Goal: Transaction & Acquisition: Purchase product/service

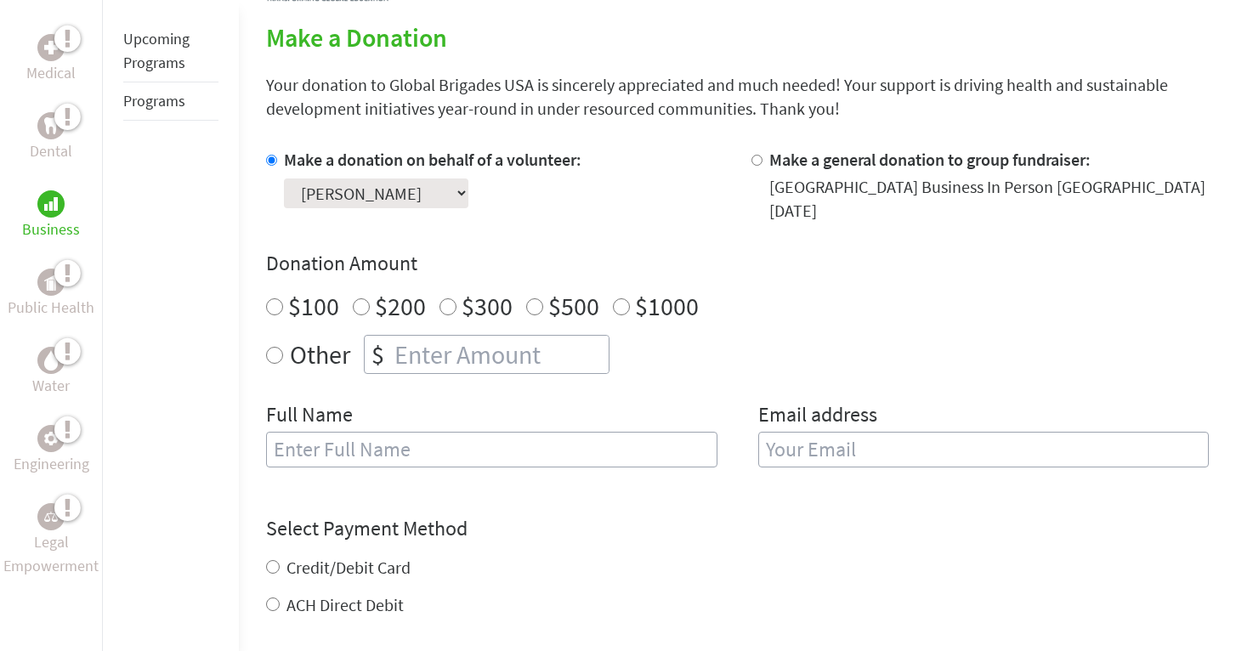
scroll to position [389, 0]
click at [270, 356] on input "Other" at bounding box center [274, 355] width 17 height 17
radio input "true"
click at [414, 348] on input "number" at bounding box center [500, 354] width 218 height 37
type input "50"
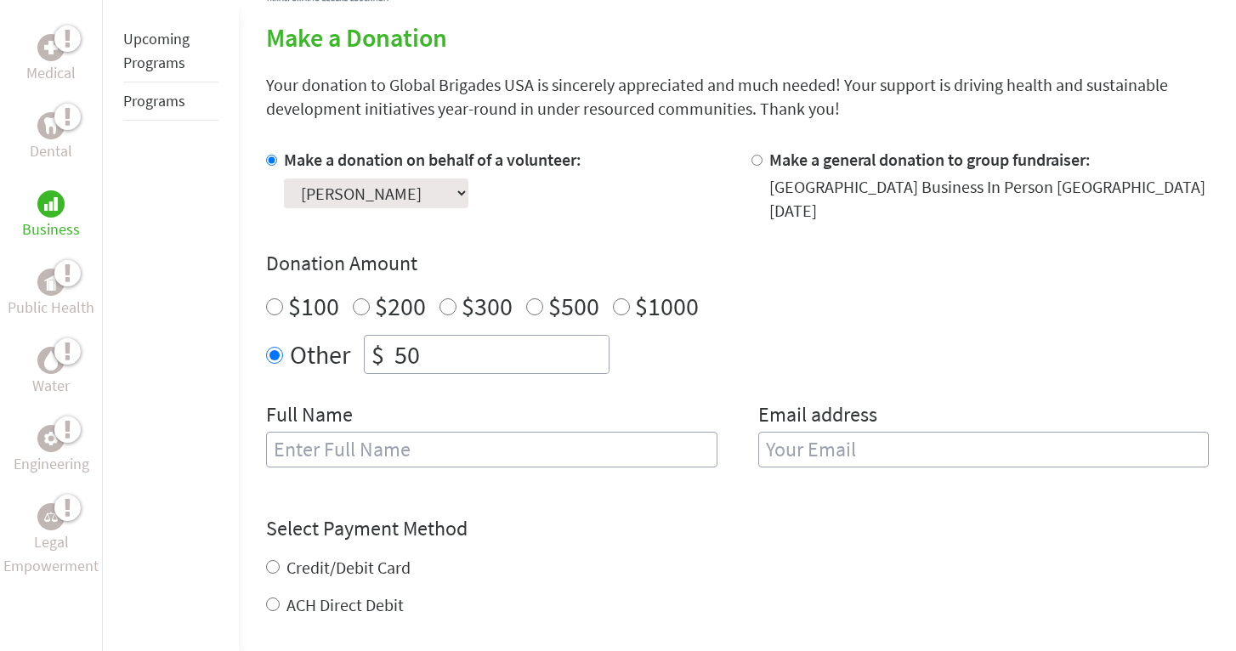
click at [810, 311] on div "$100 $200 $300 $500 $1000" at bounding box center [737, 306] width 943 height 31
type input "[PERSON_NAME]"
type input "jpalabiyik"
type input "[EMAIL_ADDRESS][DOMAIN_NAME]"
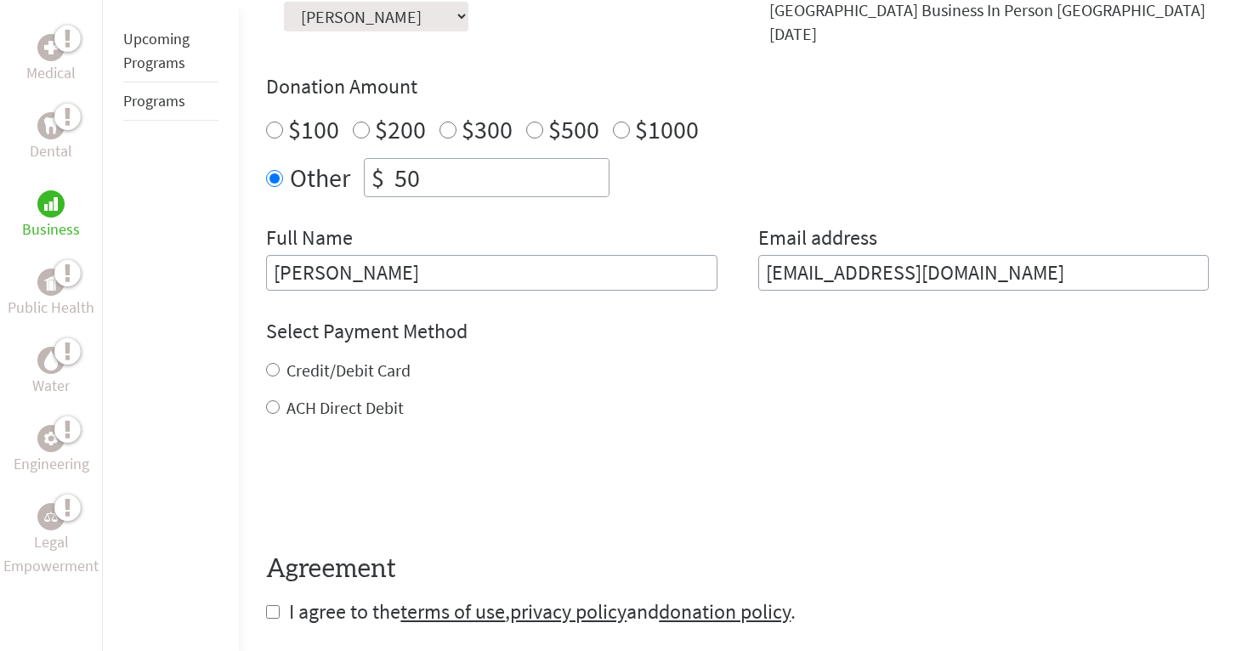
scroll to position [568, 0]
click at [275, 373] on input "Credit/Debit Card" at bounding box center [273, 368] width 14 height 14
radio input "true"
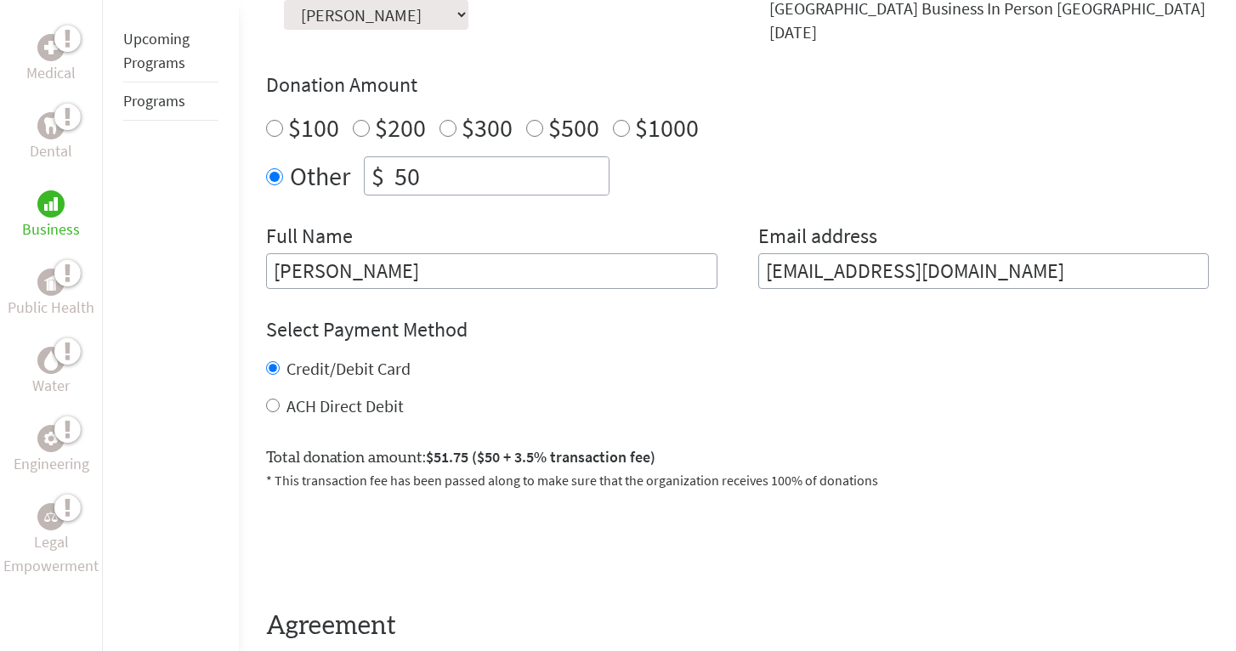
click at [276, 411] on input "ACH Direct Debit" at bounding box center [273, 406] width 14 height 14
radio input "true"
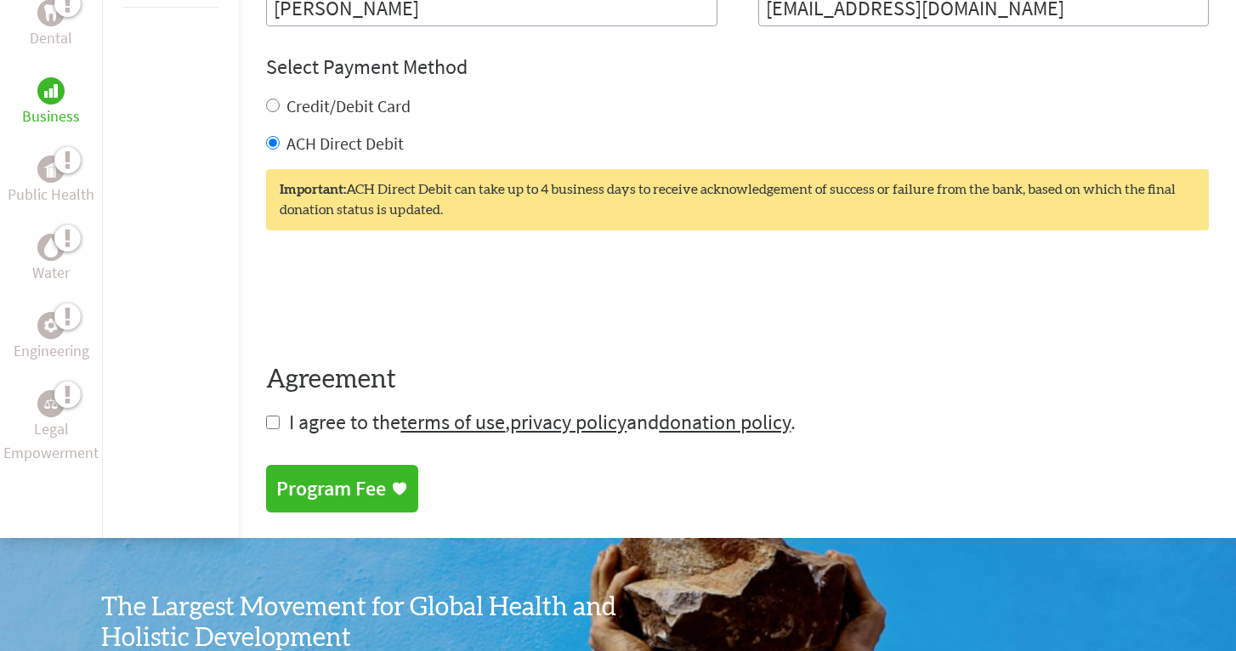
scroll to position [831, 0]
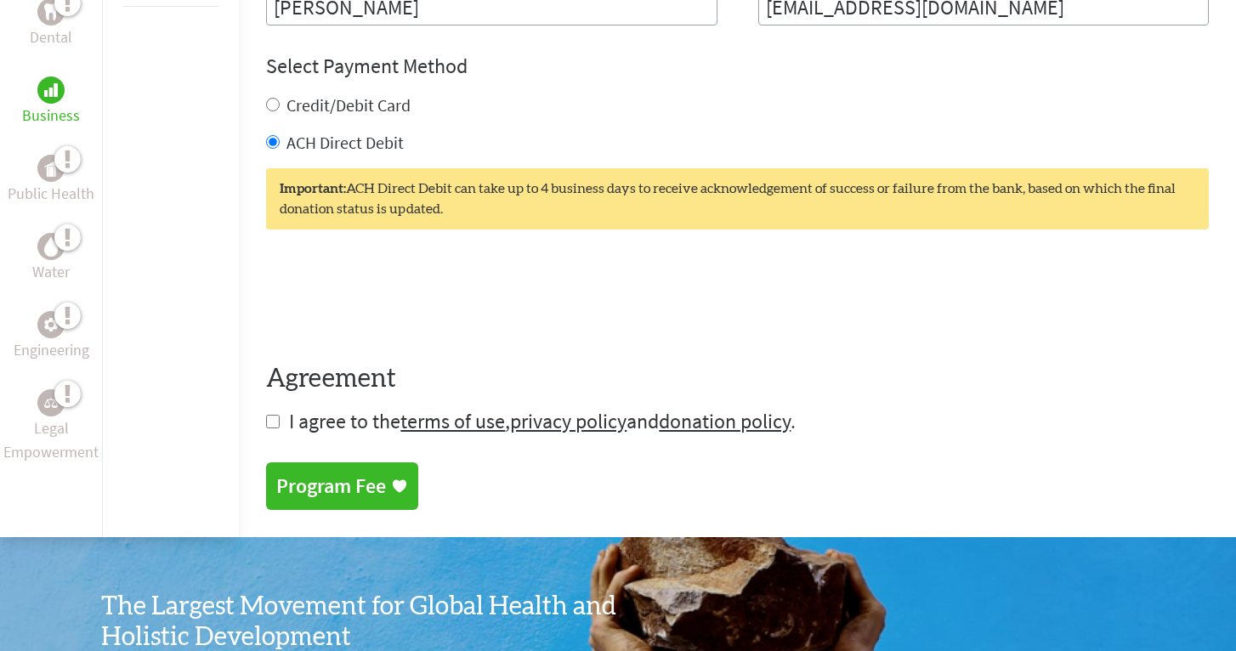
click at [270, 427] on input "checkbox" at bounding box center [273, 422] width 14 height 14
checkbox input "true"
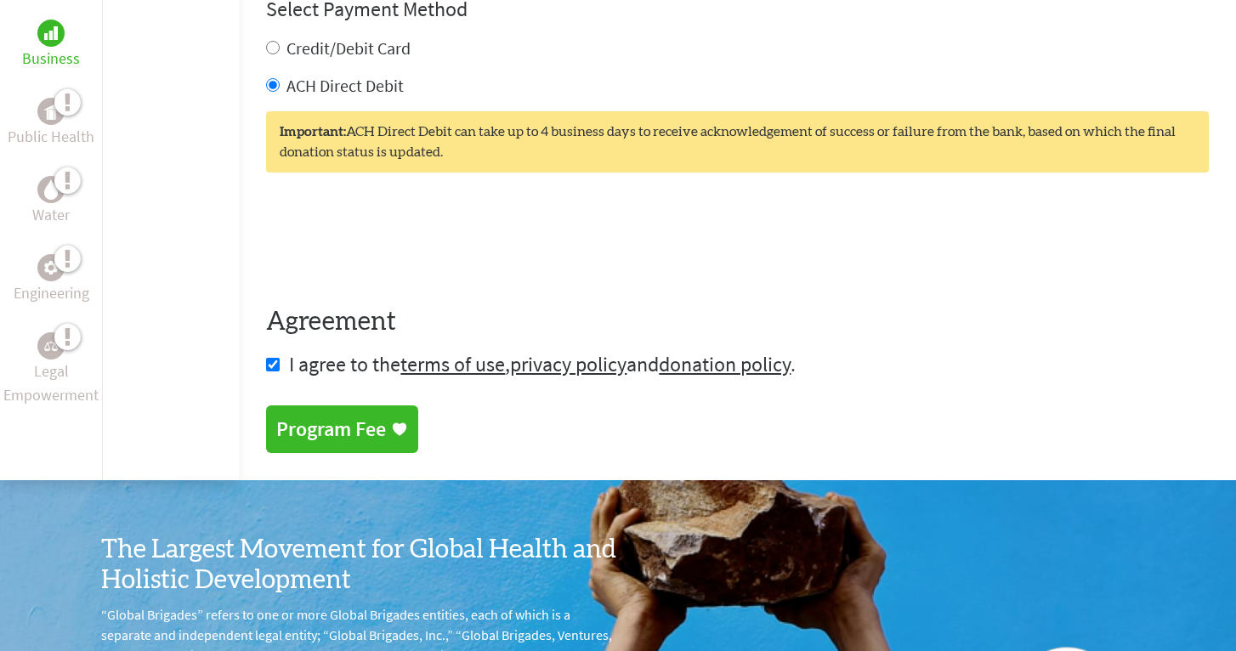
scroll to position [889, 0]
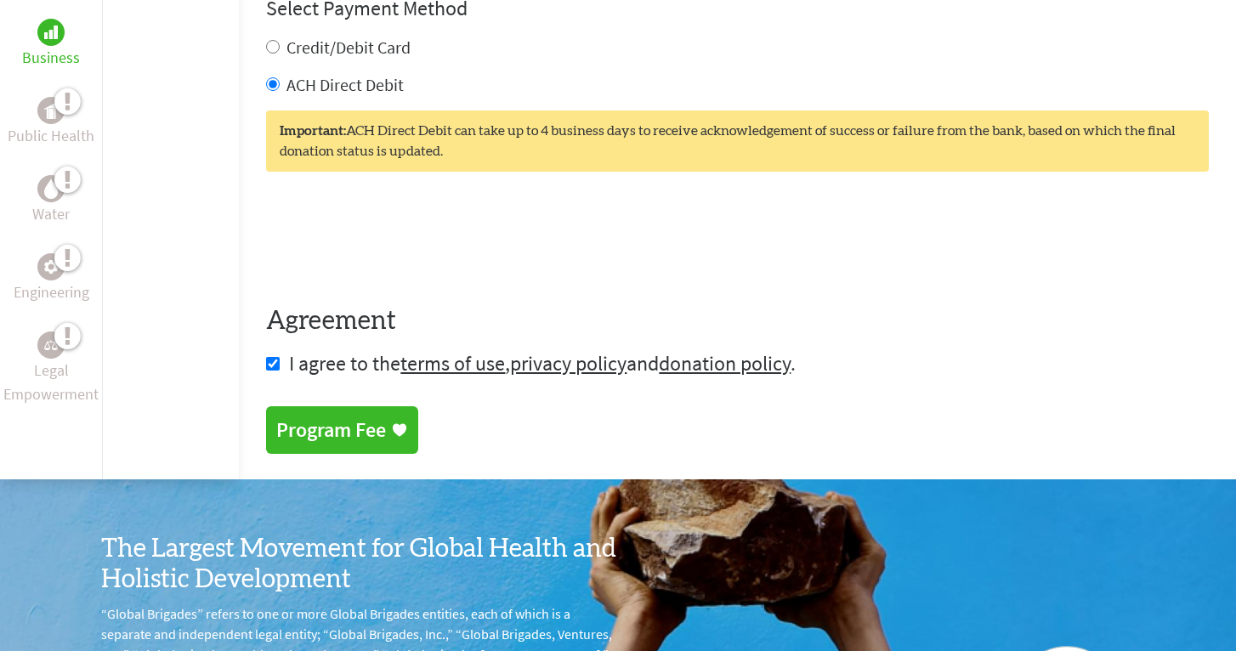
click at [384, 430] on div "Program Fee" at bounding box center [331, 429] width 110 height 27
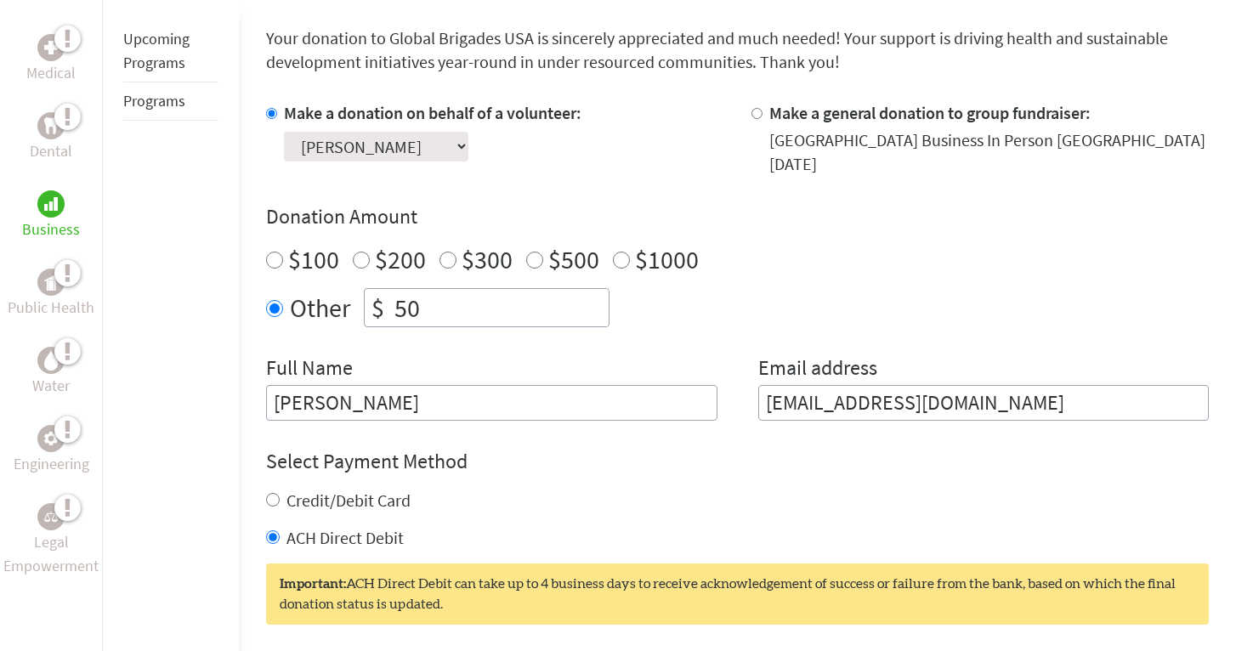
scroll to position [437, 0]
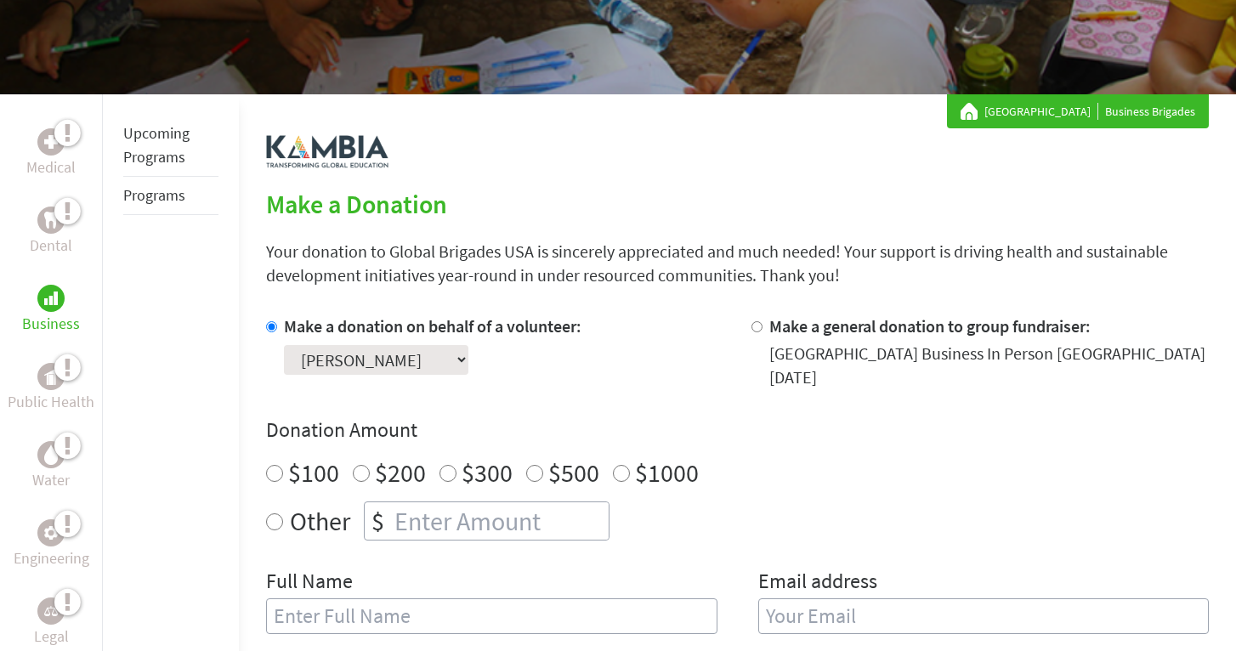
scroll to position [270, 0]
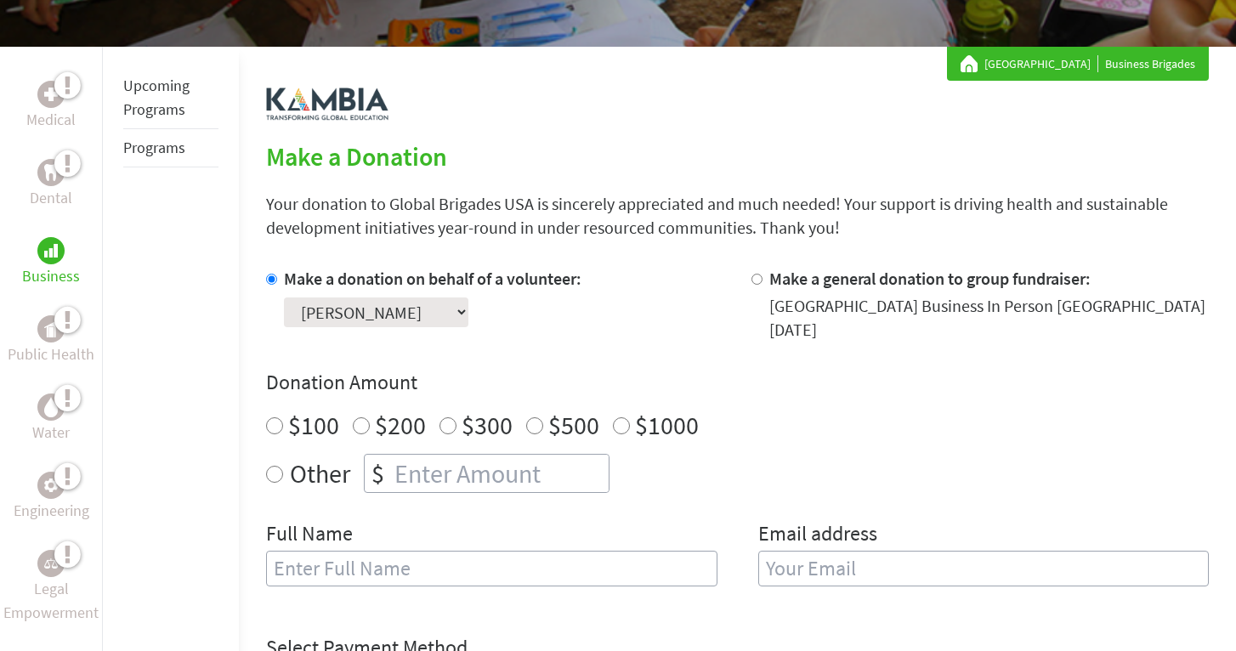
click at [275, 471] on input "Other" at bounding box center [274, 474] width 17 height 17
radio input "true"
click at [455, 470] on input "number" at bounding box center [500, 473] width 218 height 37
type input "50"
click at [388, 566] on input "text" at bounding box center [491, 569] width 450 height 36
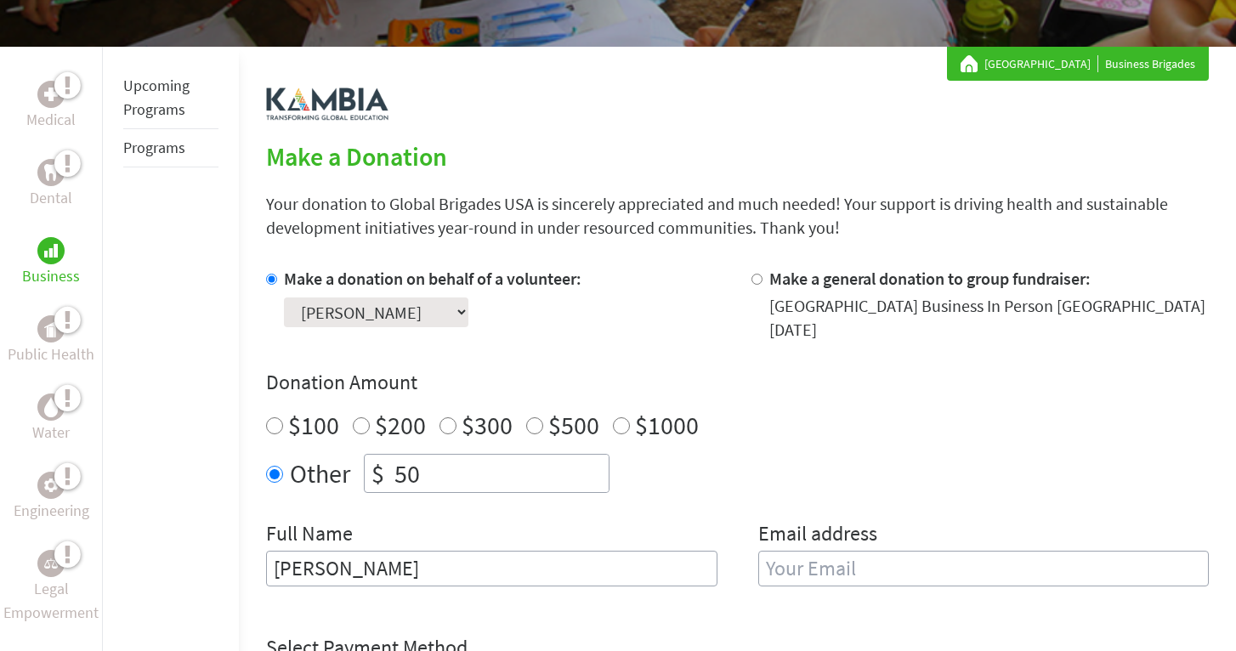
type input "[PERSON_NAME]"
click at [839, 506] on div "Make a donation on behalf of a volunteer: Select a volunteer... Andrew Barnhart…" at bounding box center [737, 437] width 943 height 340
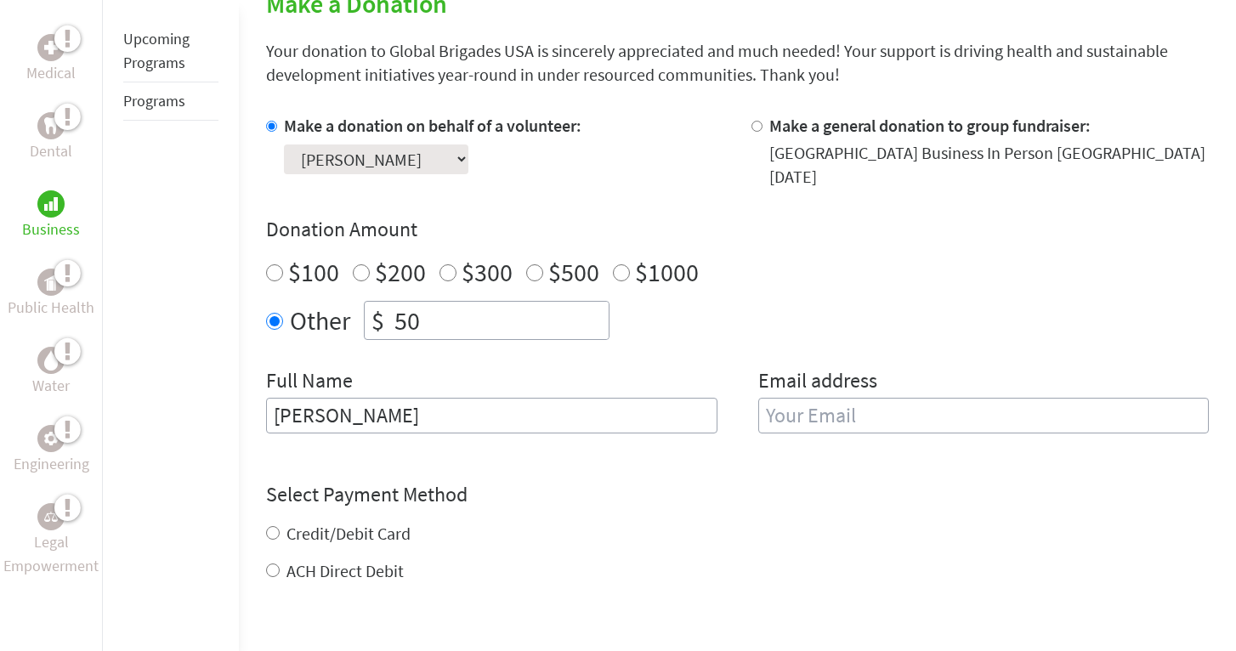
scroll to position [479, 0]
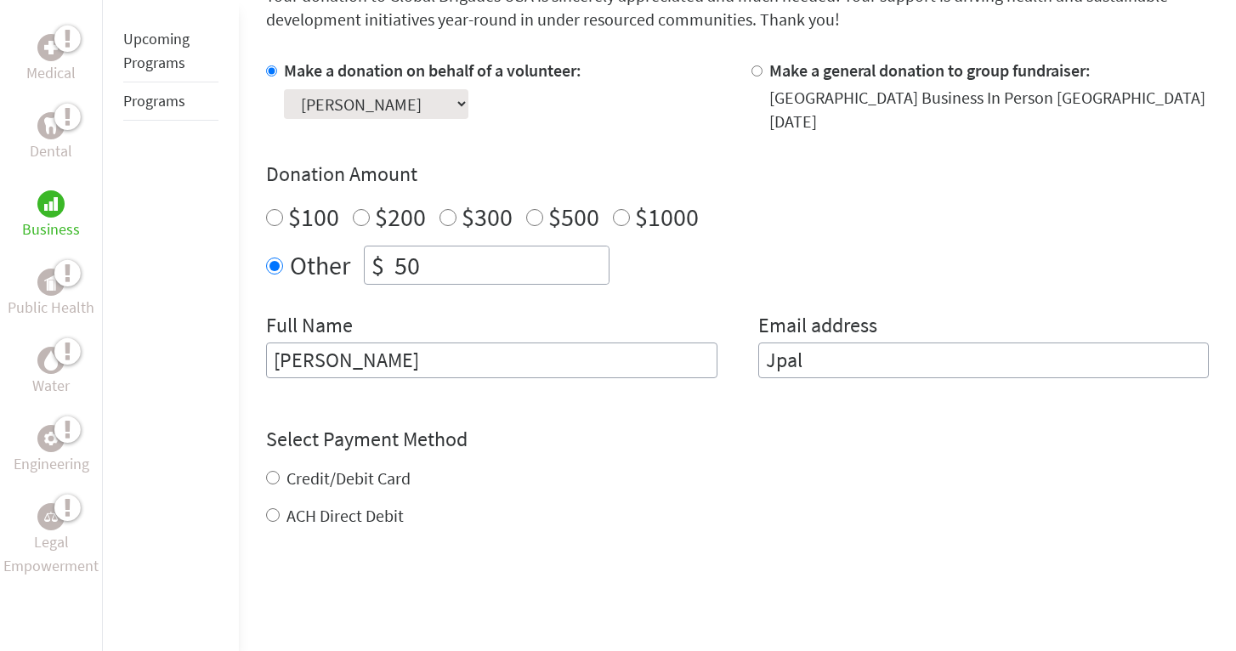
type input "Jpala"
type input "[EMAIL_ADDRESS][DOMAIN_NAME]"
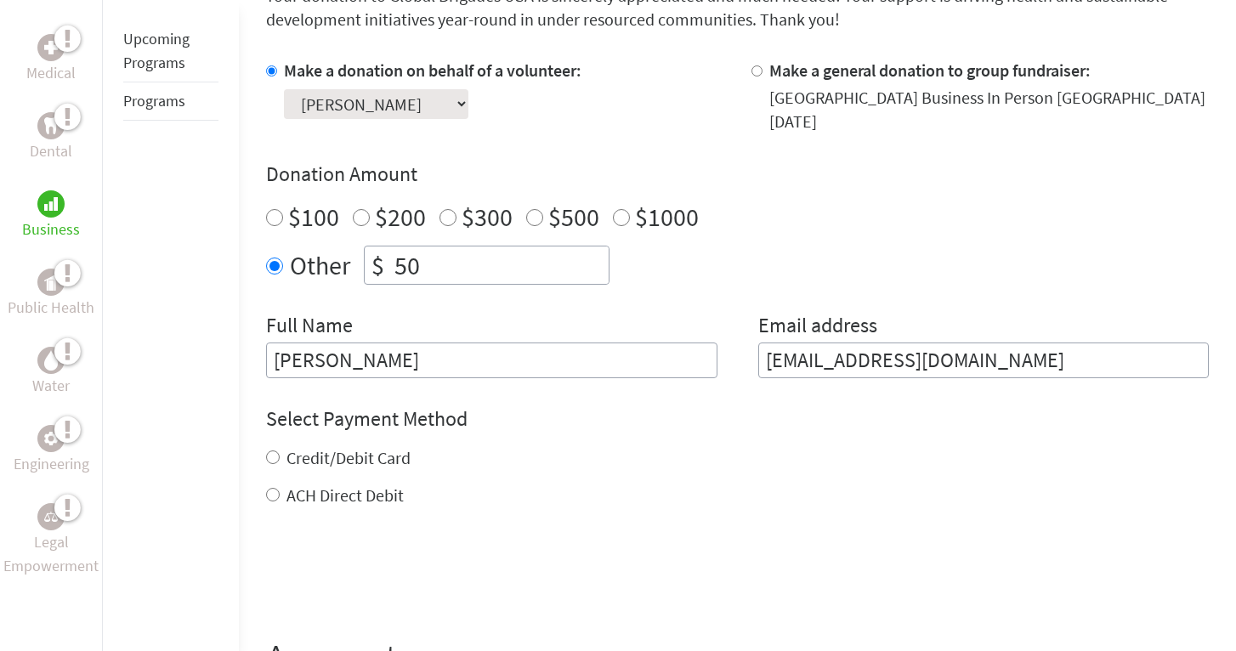
scroll to position [482, 0]
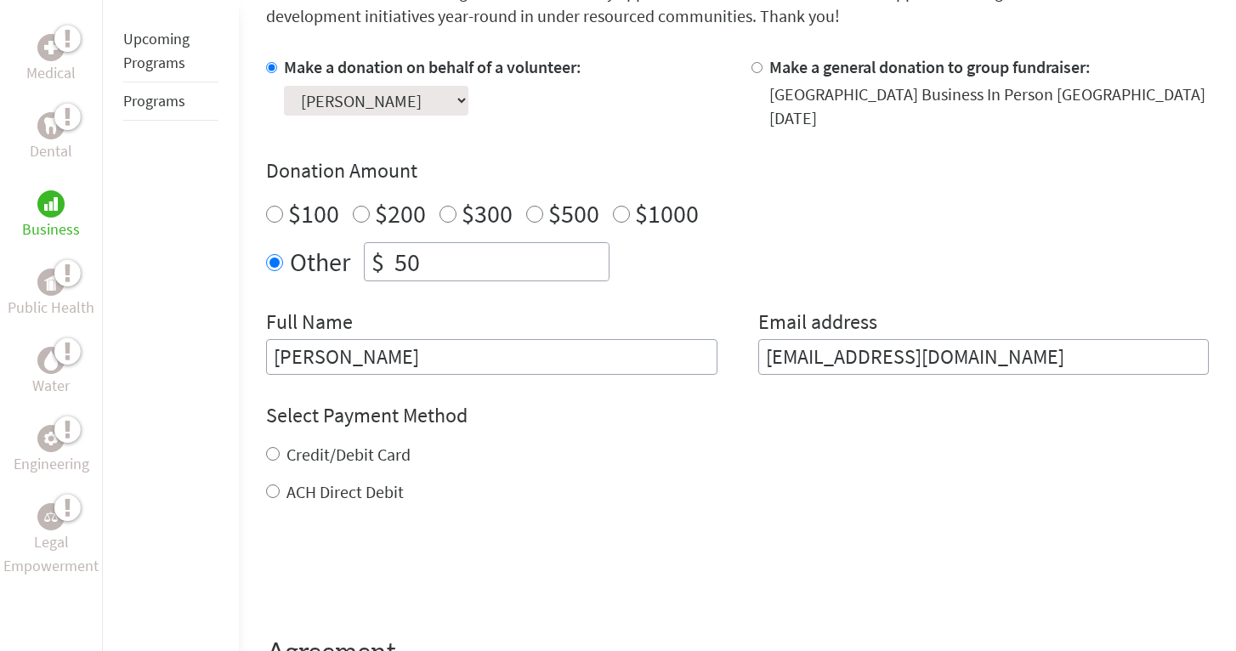
click at [275, 490] on input "ACH Direct Debit" at bounding box center [273, 491] width 14 height 14
radio input "true"
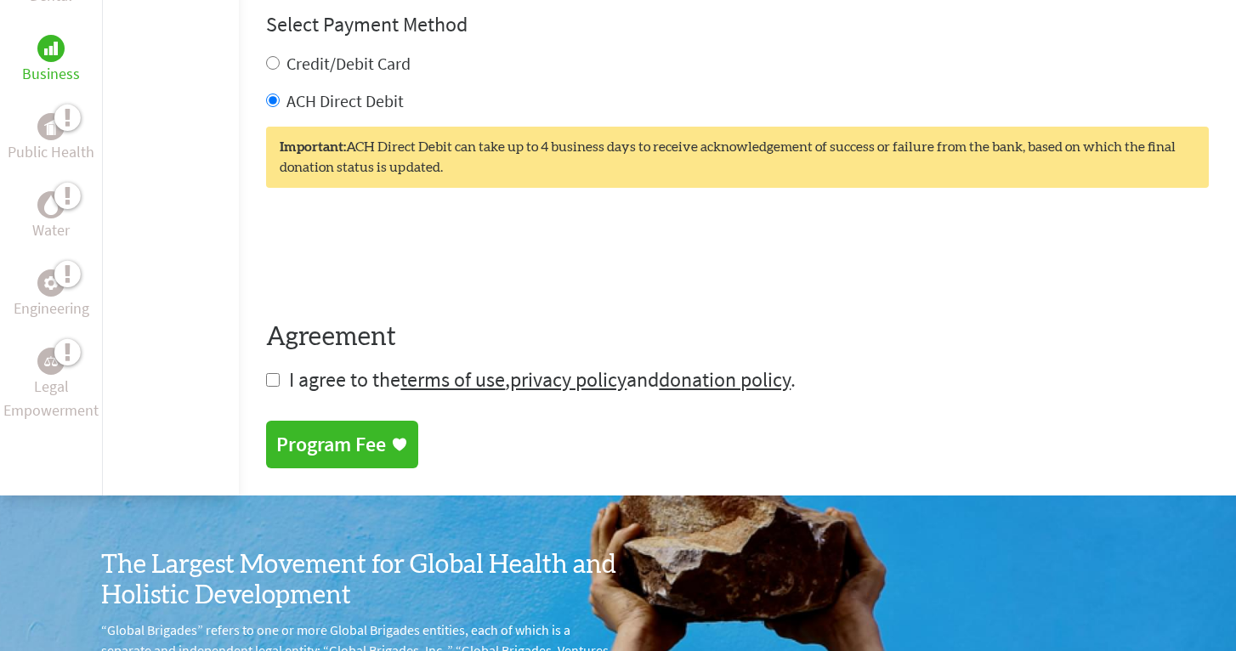
scroll to position [878, 0]
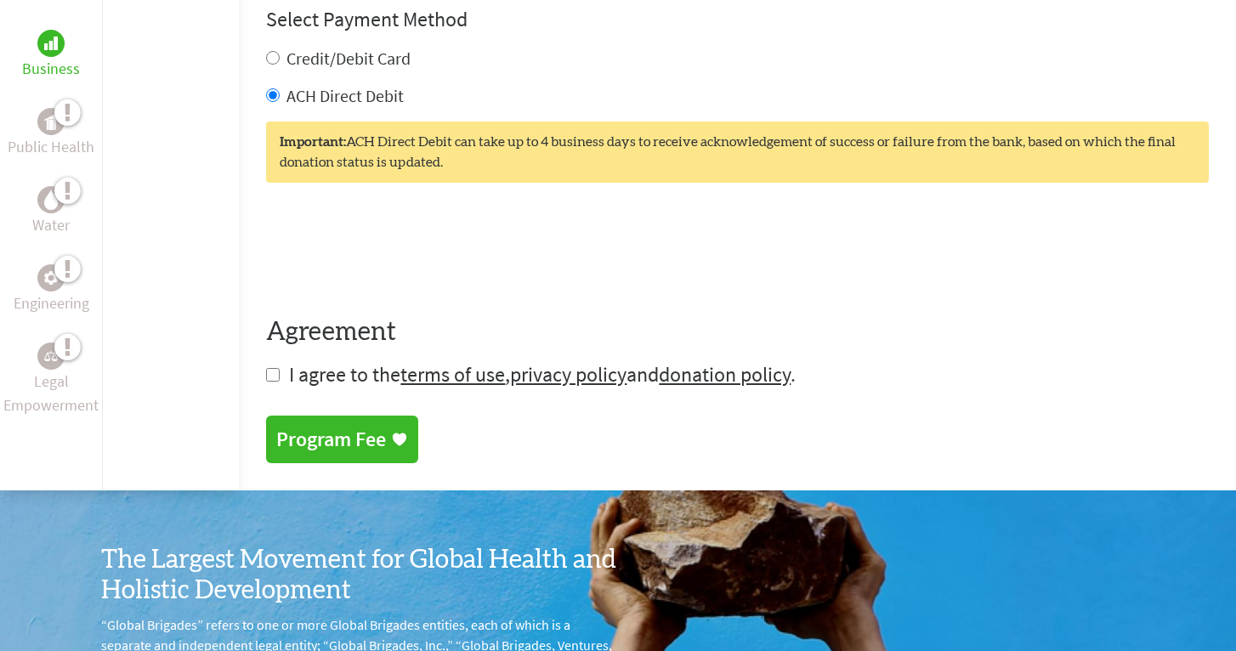
click at [271, 376] on input "checkbox" at bounding box center [273, 375] width 14 height 14
checkbox input "true"
click at [354, 449] on div "Program Fee" at bounding box center [331, 441] width 110 height 27
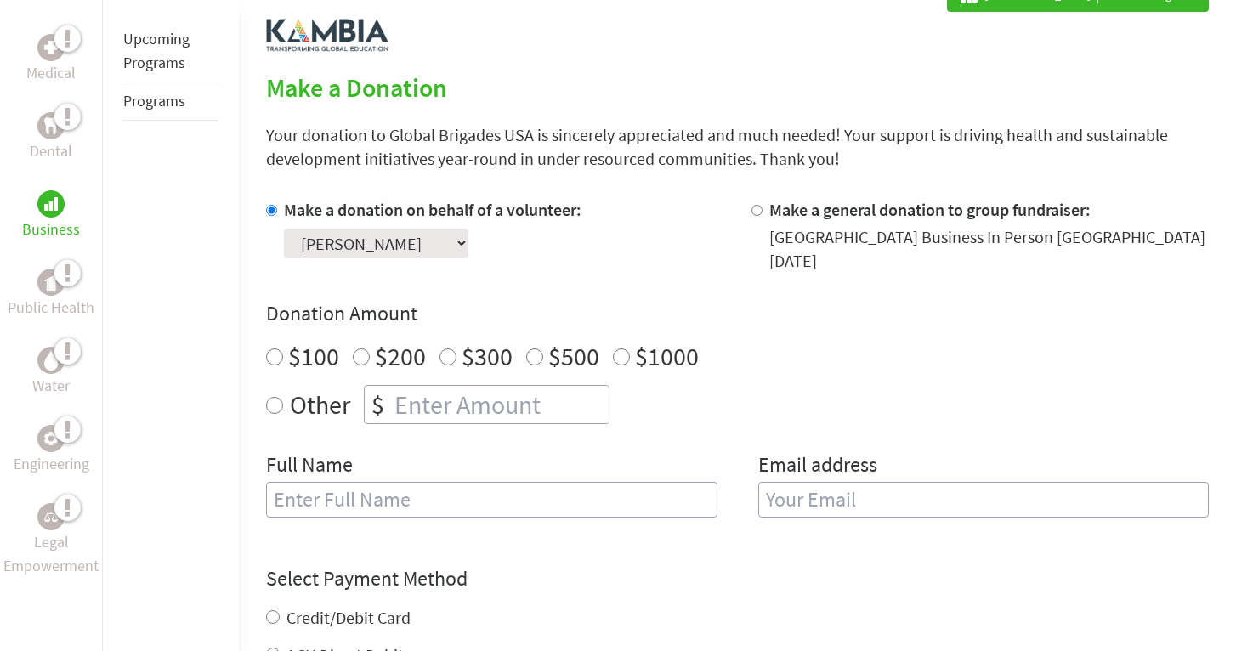
scroll to position [361, 0]
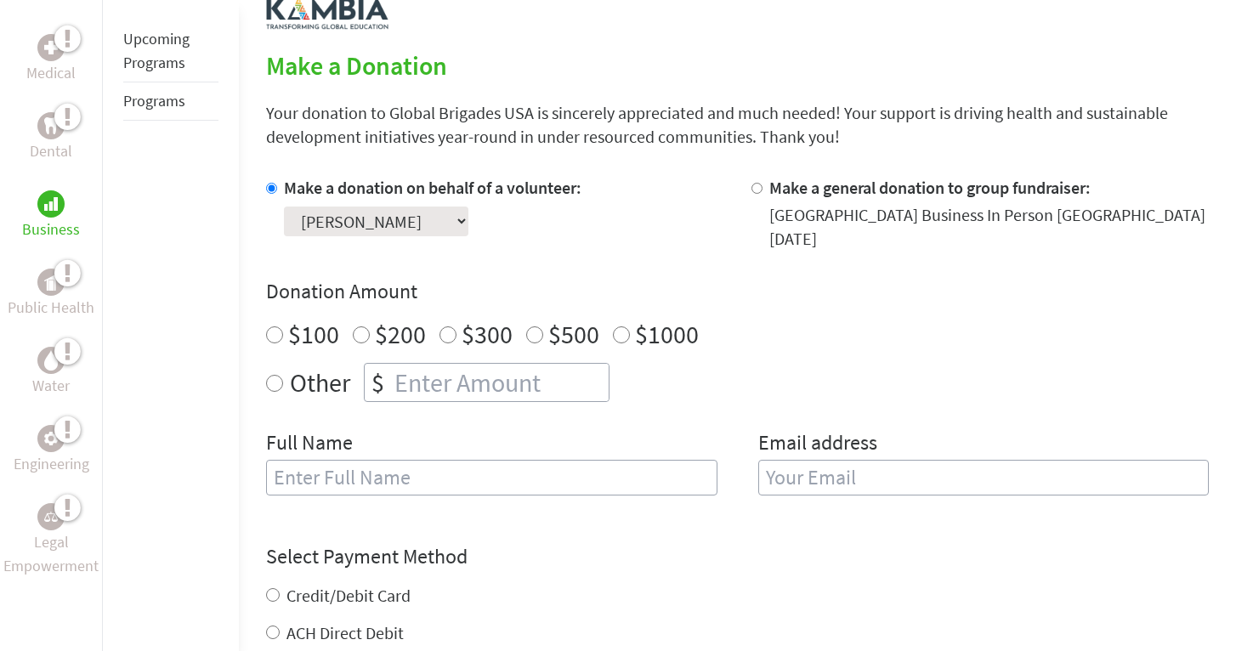
click at [278, 382] on input "Other" at bounding box center [274, 383] width 17 height 17
radio input "true"
click at [450, 375] on input "number" at bounding box center [500, 382] width 218 height 37
type input "50"
click at [818, 339] on div "$100 $200 $300 $500 $1000" at bounding box center [737, 334] width 943 height 31
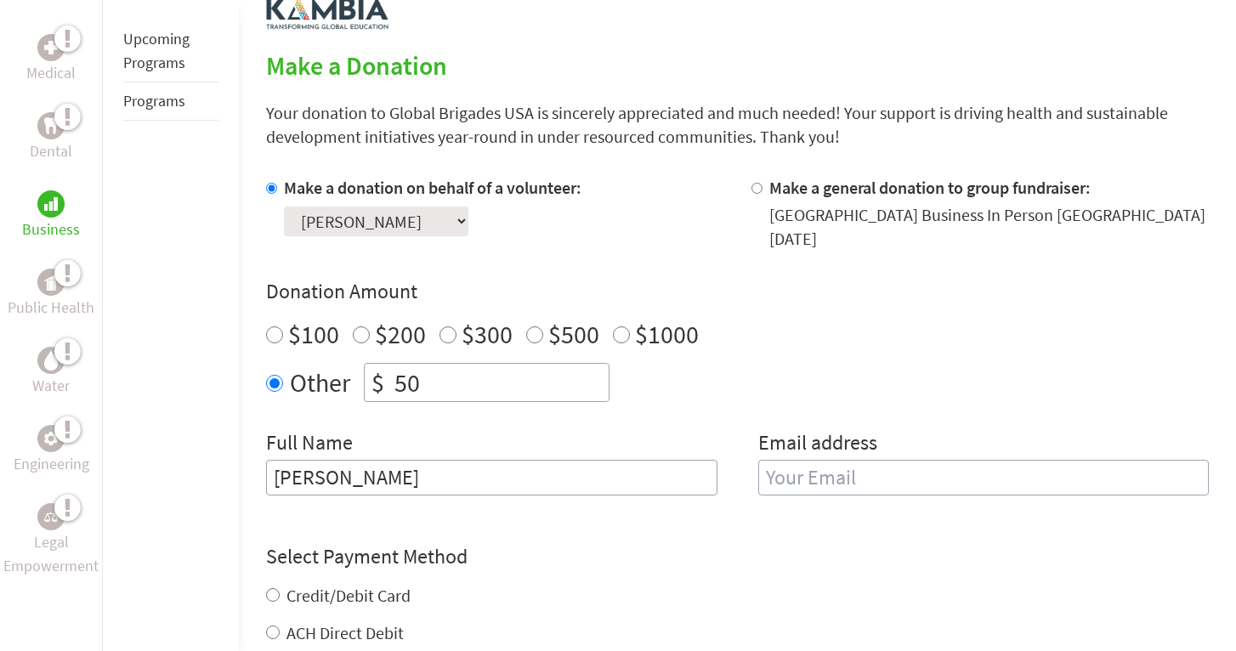
type input "[PERSON_NAME]"
click at [1051, 330] on div "$100 $200 $300 $500 $1000" at bounding box center [737, 334] width 943 height 31
type input "[EMAIL_ADDRESS][DOMAIN_NAME]"
click at [976, 402] on div "Other $ 50" at bounding box center [737, 382] width 943 height 39
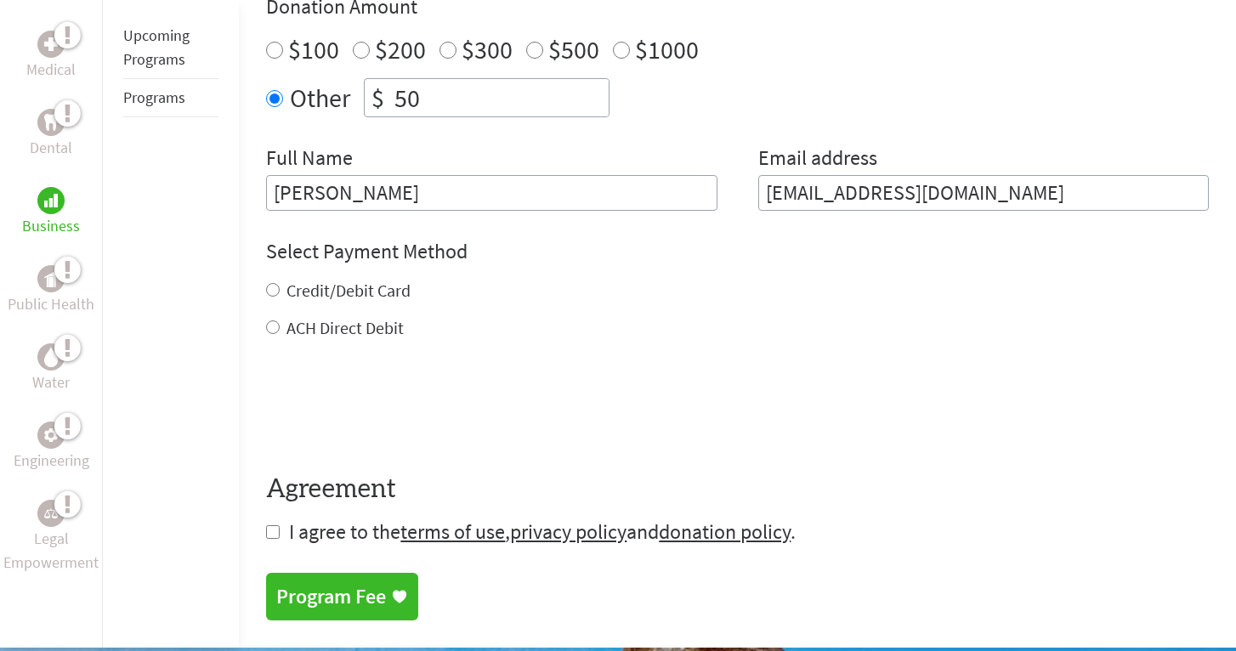
scroll to position [654, 0]
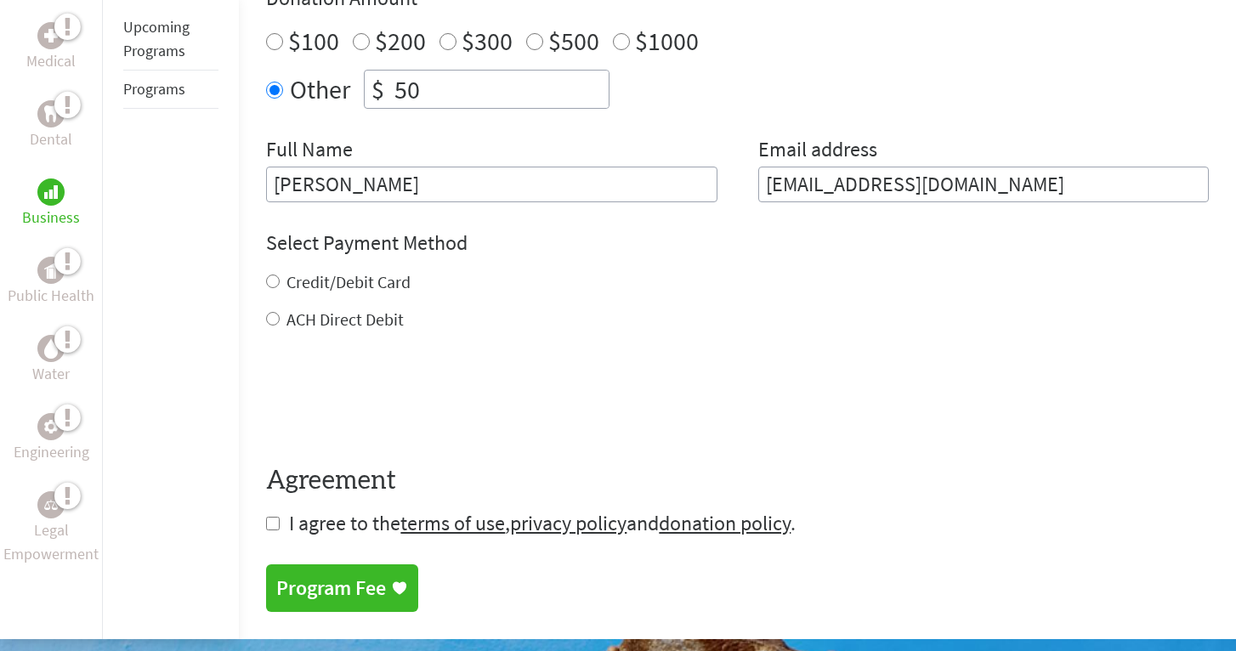
click at [272, 319] on input "ACH Direct Debit" at bounding box center [273, 319] width 14 height 14
radio input "true"
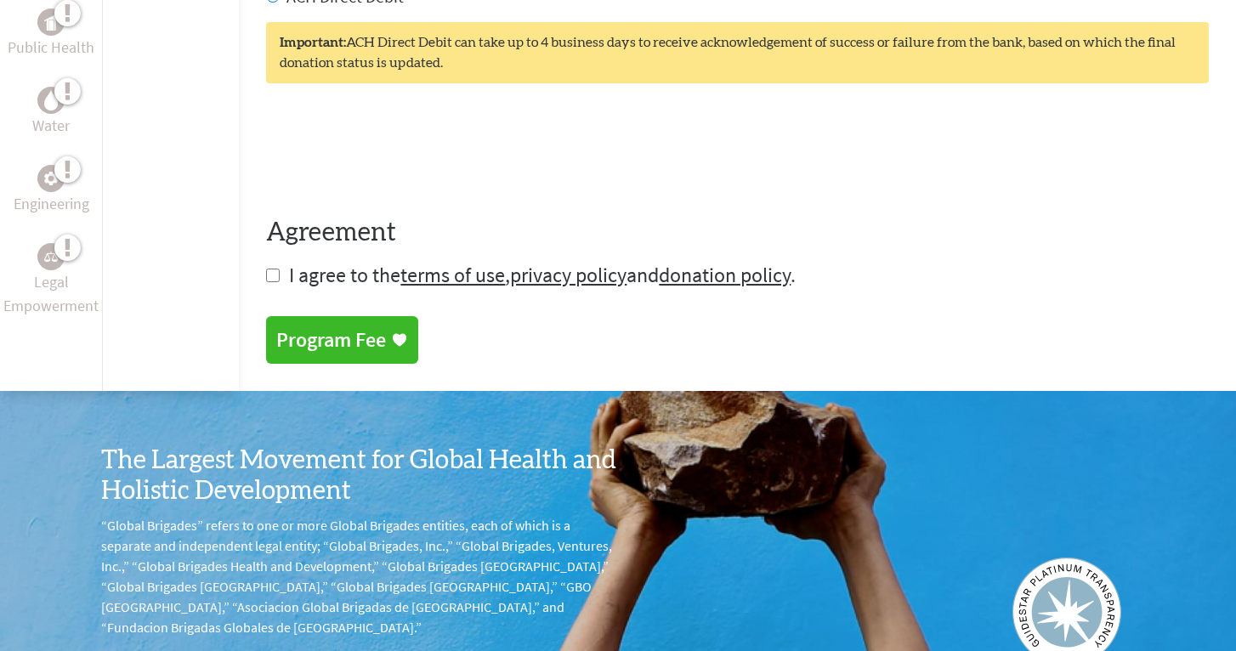
scroll to position [989, 0]
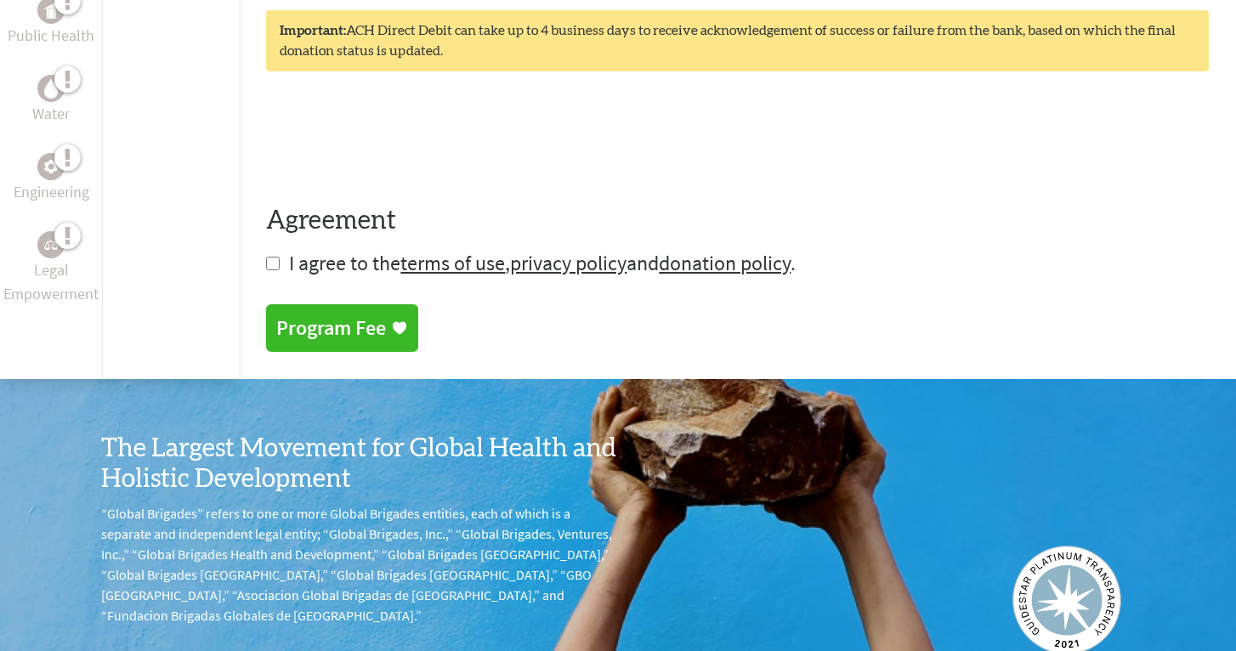
click at [268, 269] on input "checkbox" at bounding box center [273, 264] width 14 height 14
checkbox input "true"
click at [331, 327] on div "Program Fee" at bounding box center [331, 329] width 110 height 27
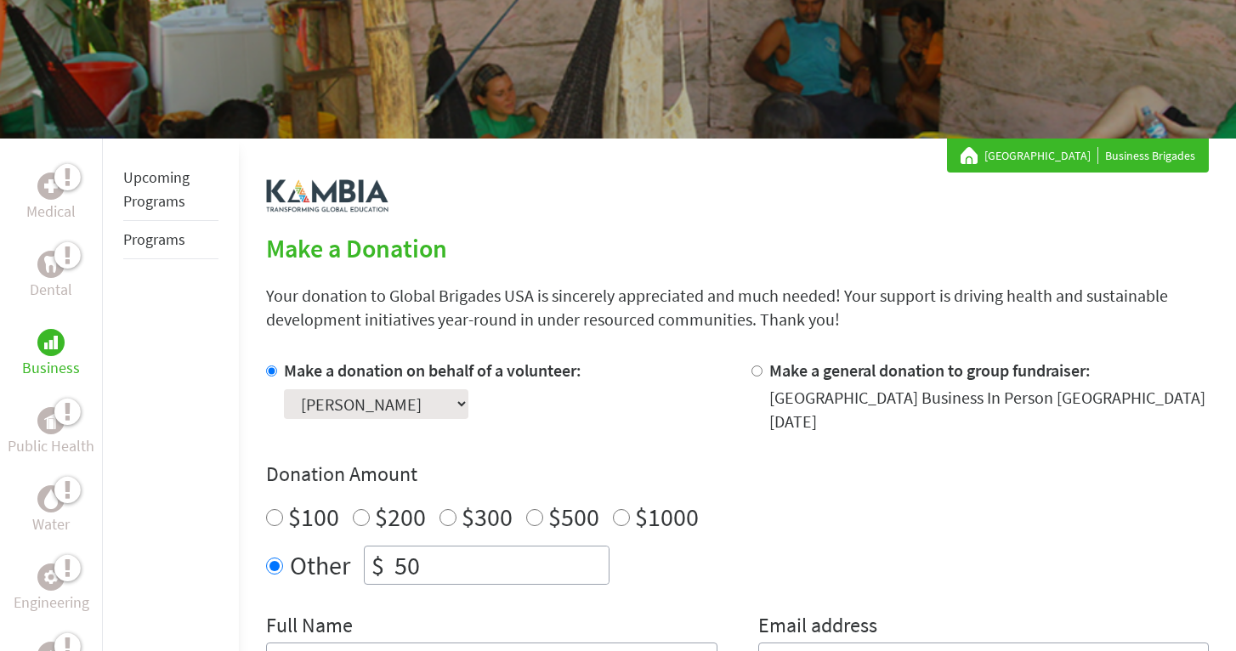
scroll to position [326, 0]
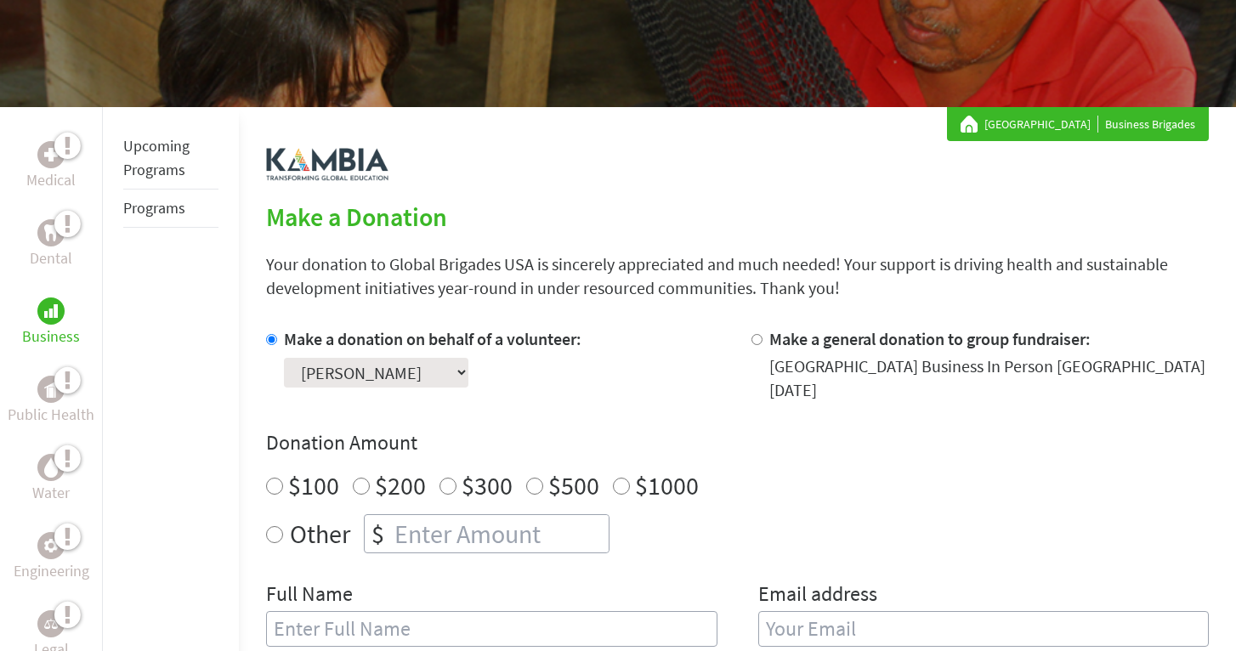
scroll to position [211, 0]
click at [266, 530] on input "Other" at bounding box center [274, 533] width 17 height 17
radio input "true"
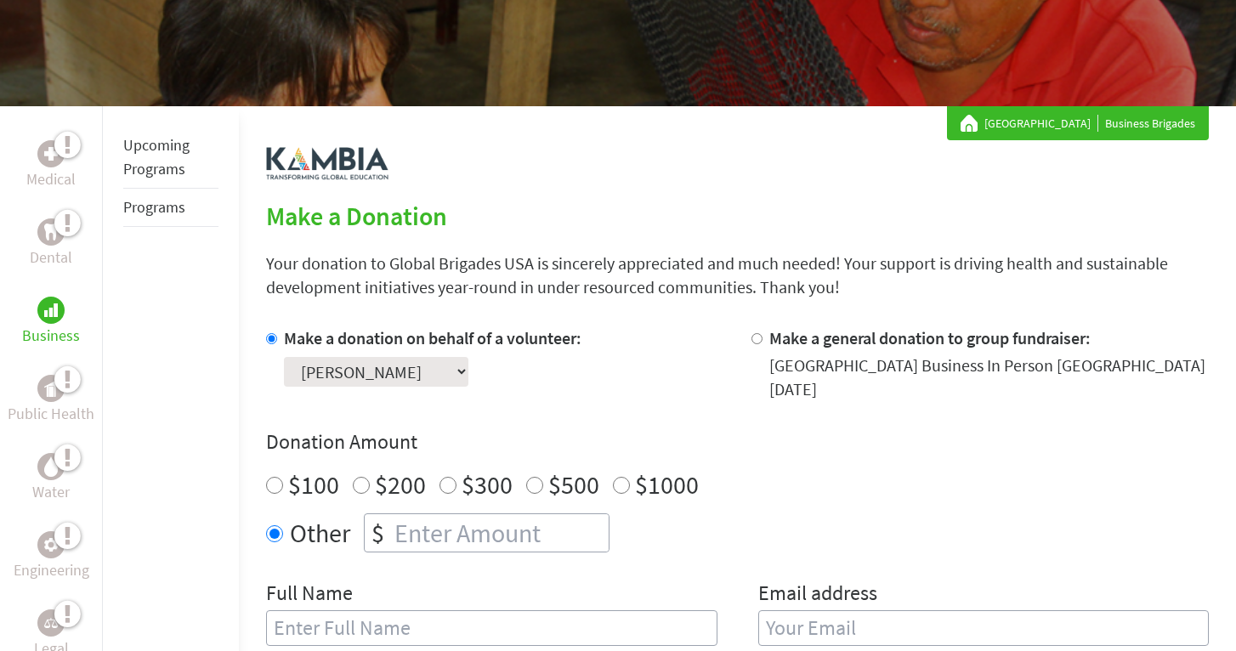
click at [438, 524] on input "number" at bounding box center [500, 532] width 218 height 37
type input "50"
click at [778, 512] on div "Donation Amount $100 $200 $300 $500 $1000 Other $ 50" at bounding box center [737, 490] width 943 height 124
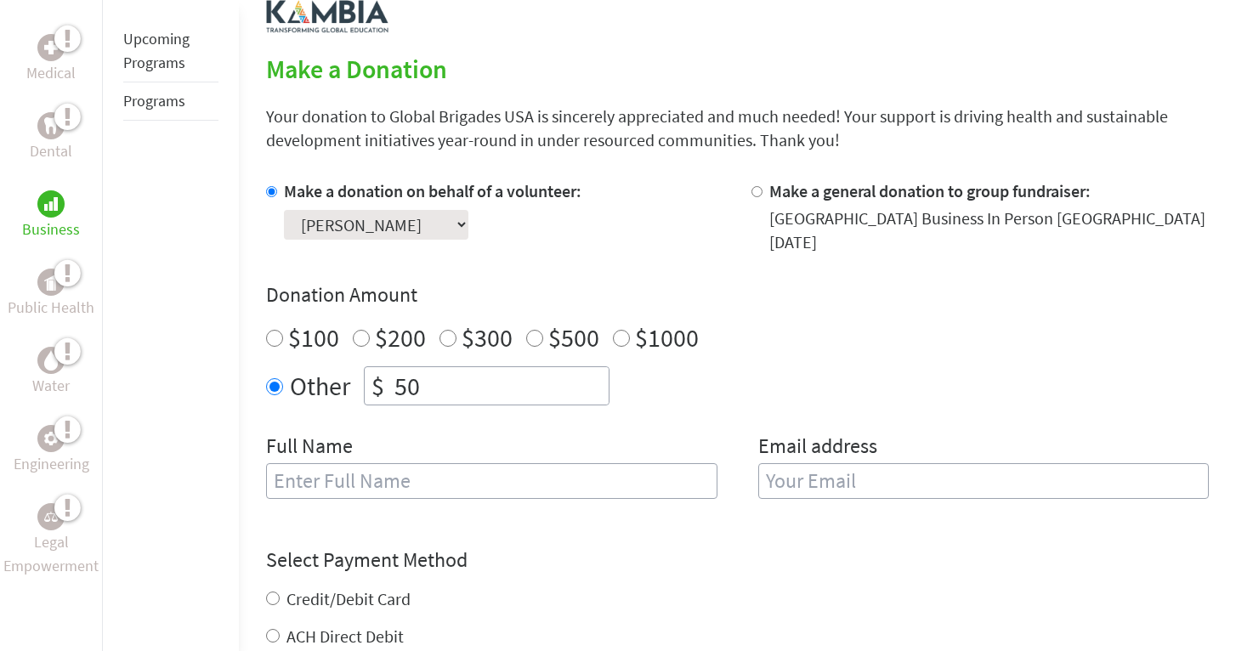
scroll to position [363, 0]
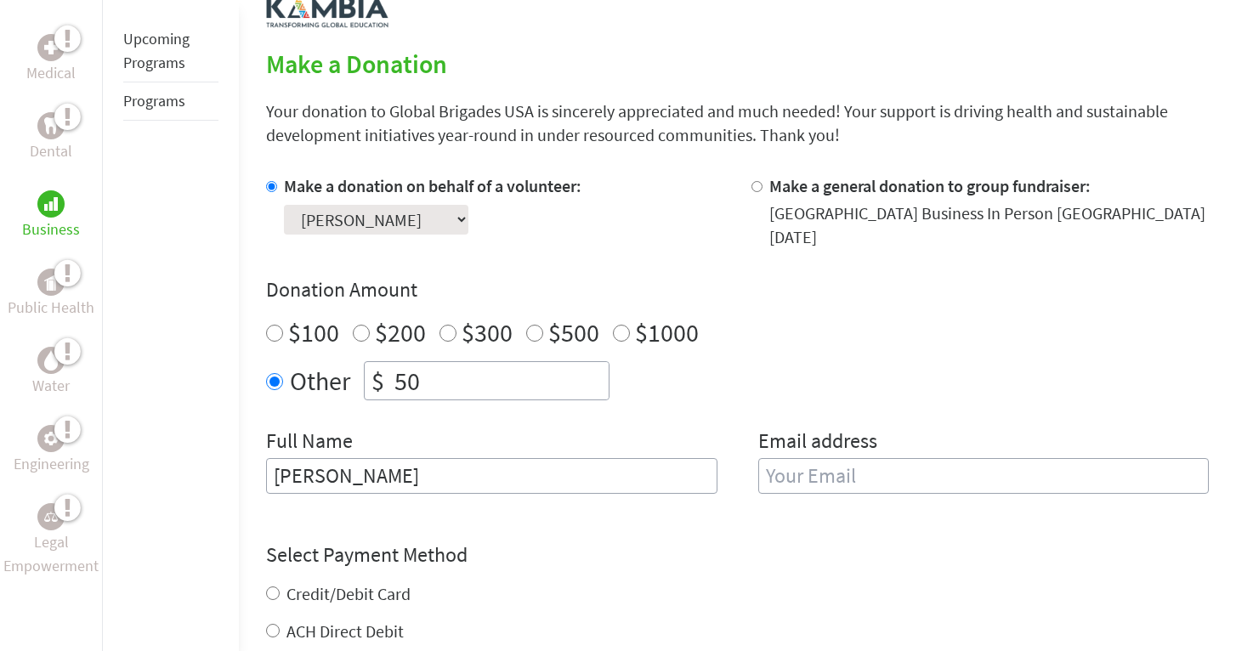
type input "[PERSON_NAME]"
type input "jpalabiyik"
type input "[EMAIL_ADDRESS][DOMAIN_NAME]"
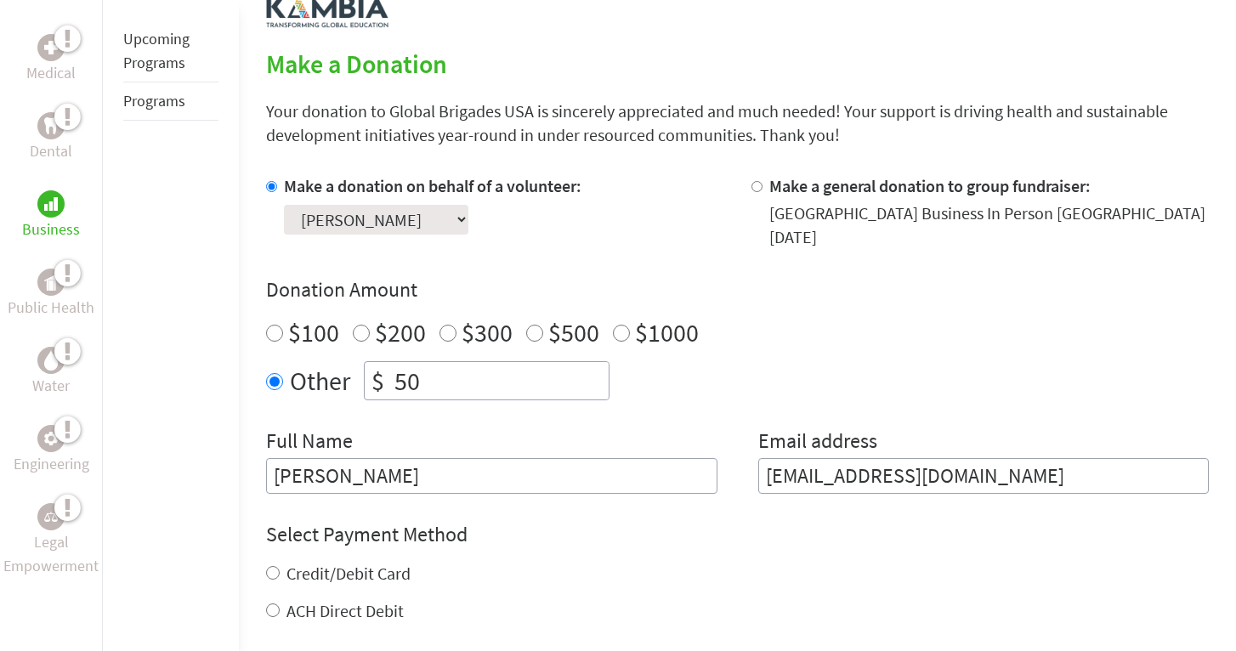
click at [921, 533] on h4 "Select Payment Method" at bounding box center [737, 534] width 943 height 27
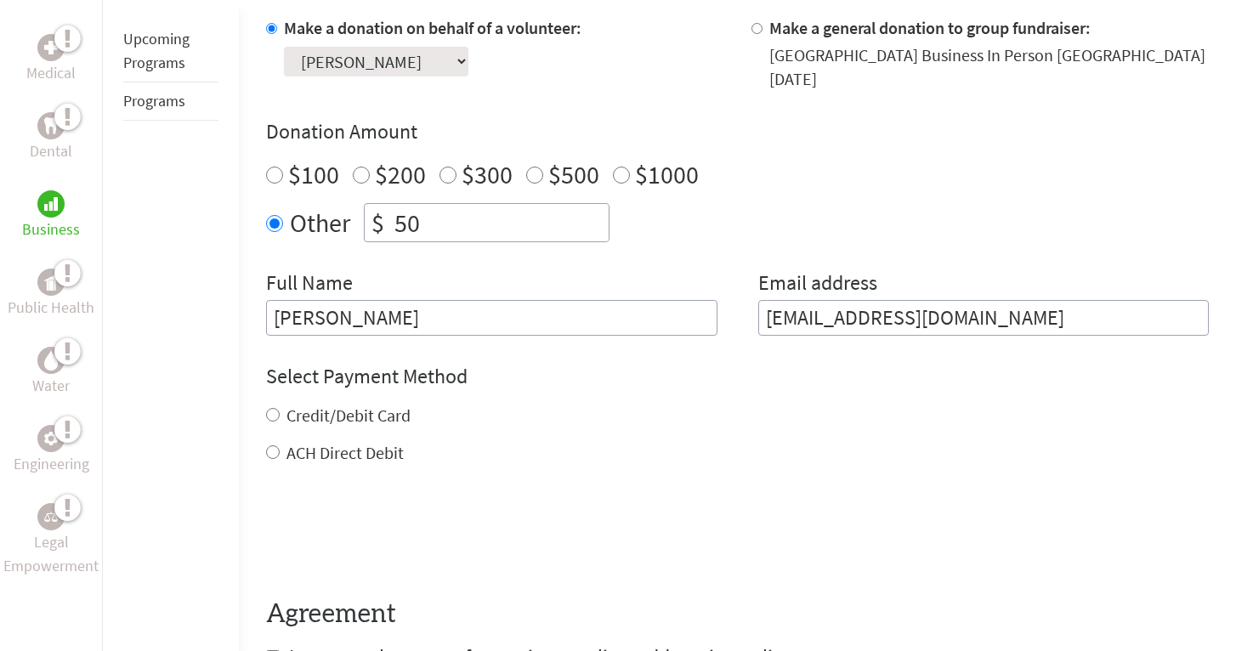
scroll to position [534, 0]
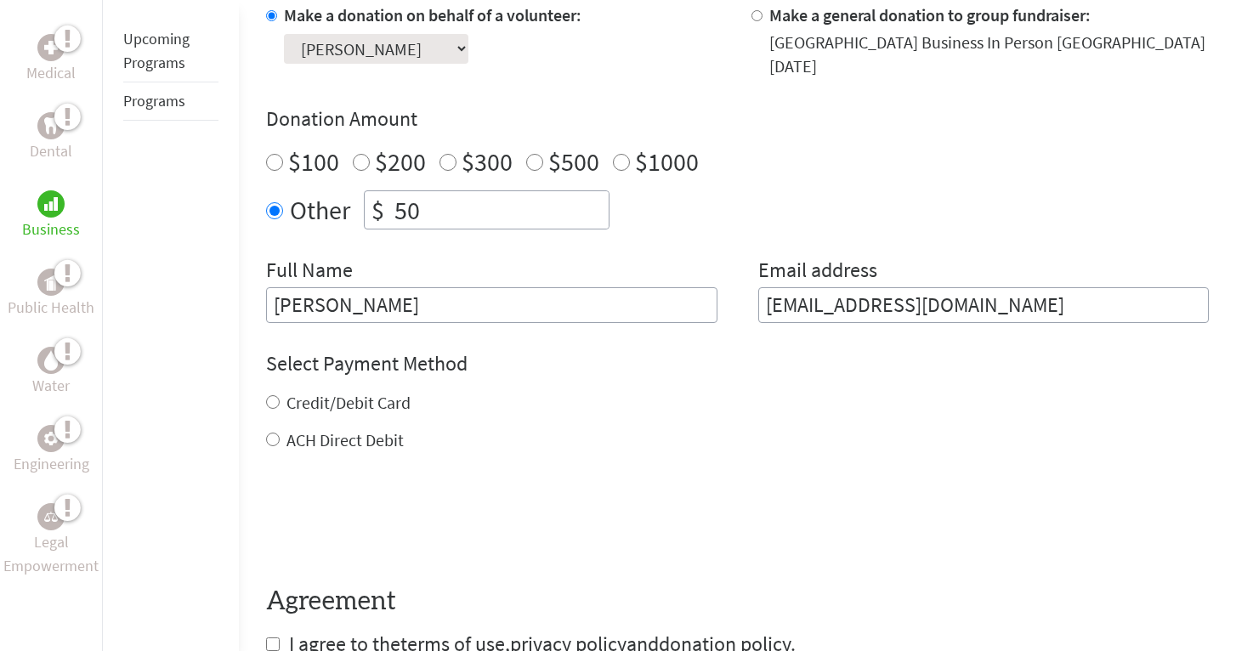
click at [276, 442] on input "ACH Direct Debit" at bounding box center [273, 440] width 14 height 14
radio input "true"
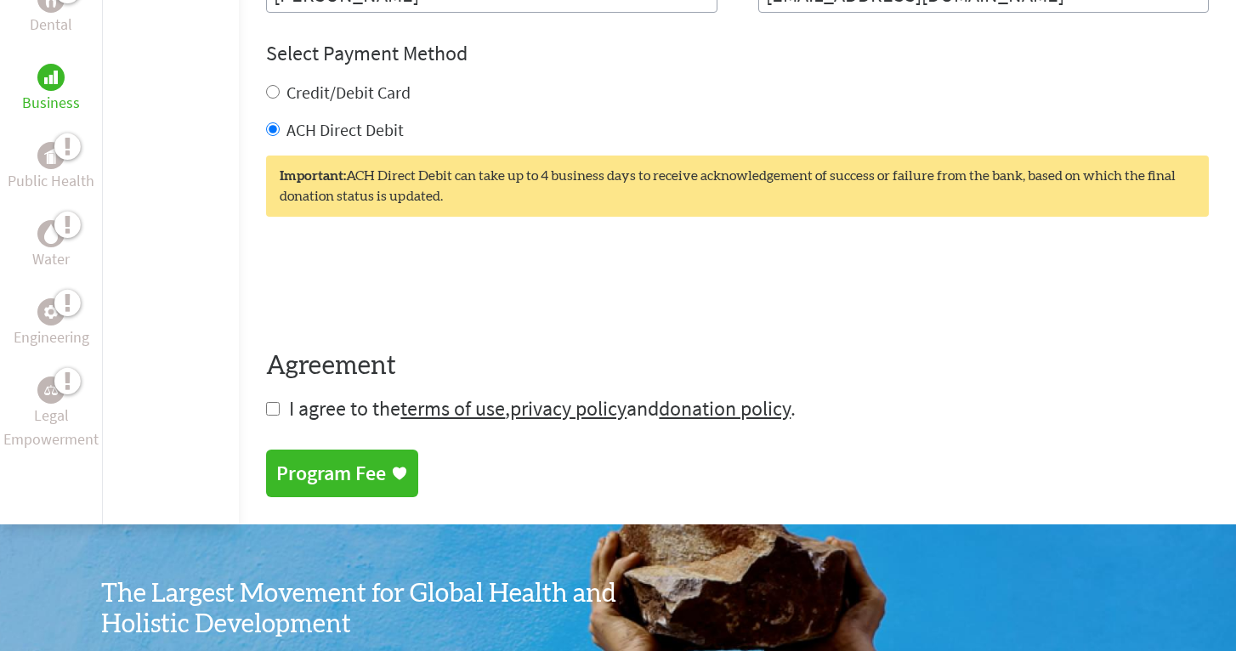
scroll to position [854, 0]
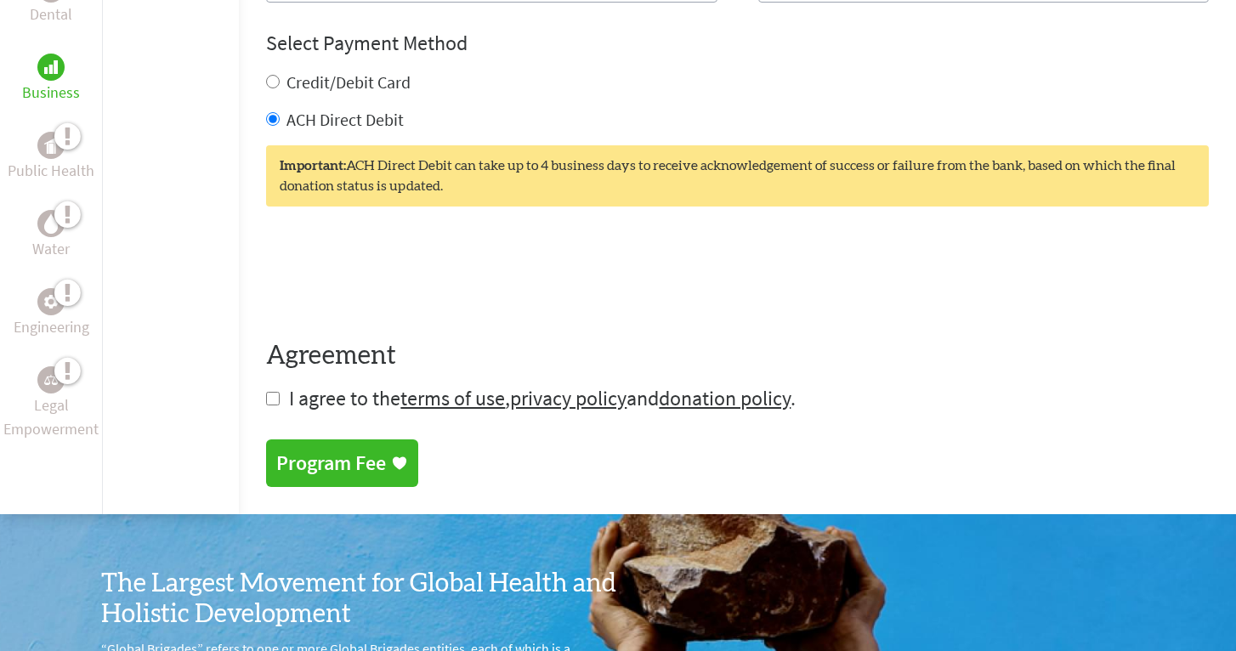
click at [273, 405] on input "checkbox" at bounding box center [273, 399] width 14 height 14
checkbox input "true"
click at [341, 467] on div "Program Fee" at bounding box center [331, 464] width 110 height 27
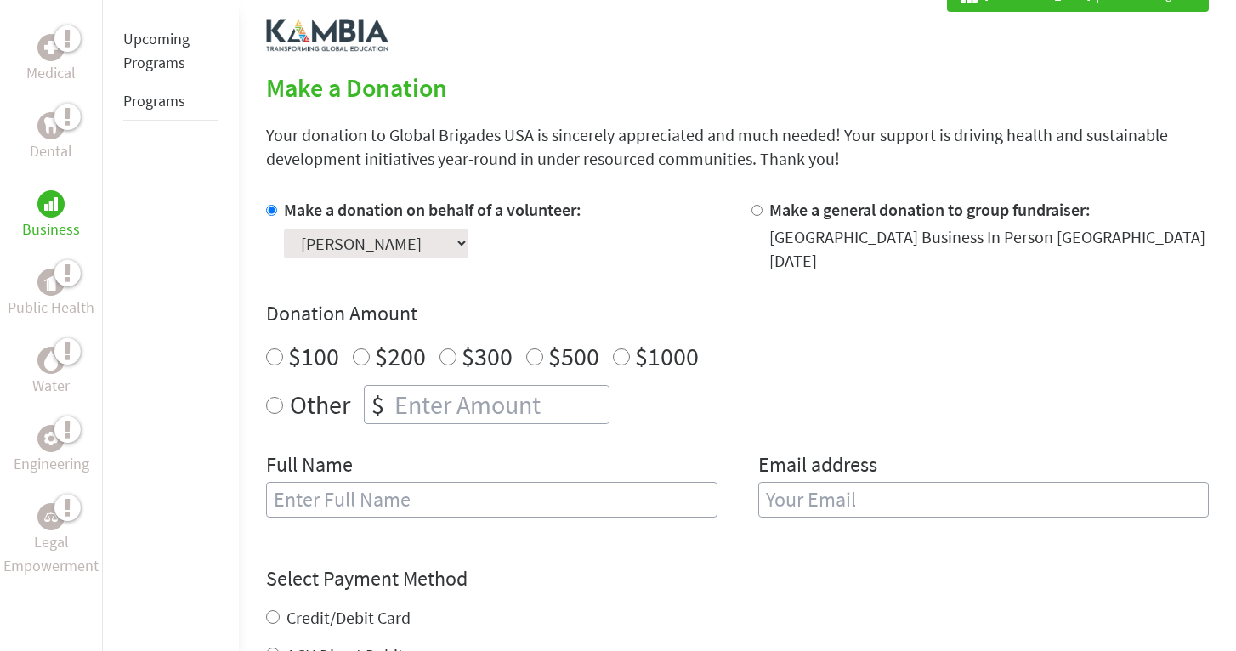
scroll to position [344, 0]
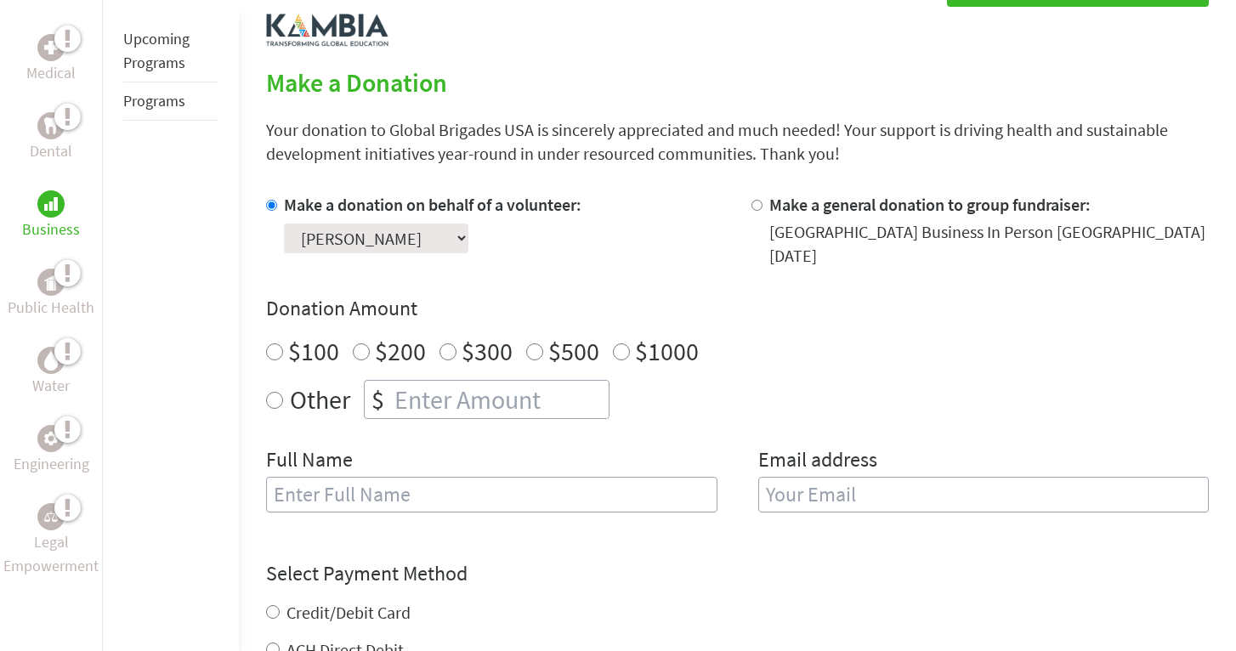
click at [273, 398] on input "Other" at bounding box center [274, 400] width 17 height 17
radio input "true"
click at [433, 404] on input "number" at bounding box center [500, 399] width 218 height 37
type input "50"
click at [802, 345] on div "$100 $200 $300 $500 $1000" at bounding box center [737, 351] width 943 height 31
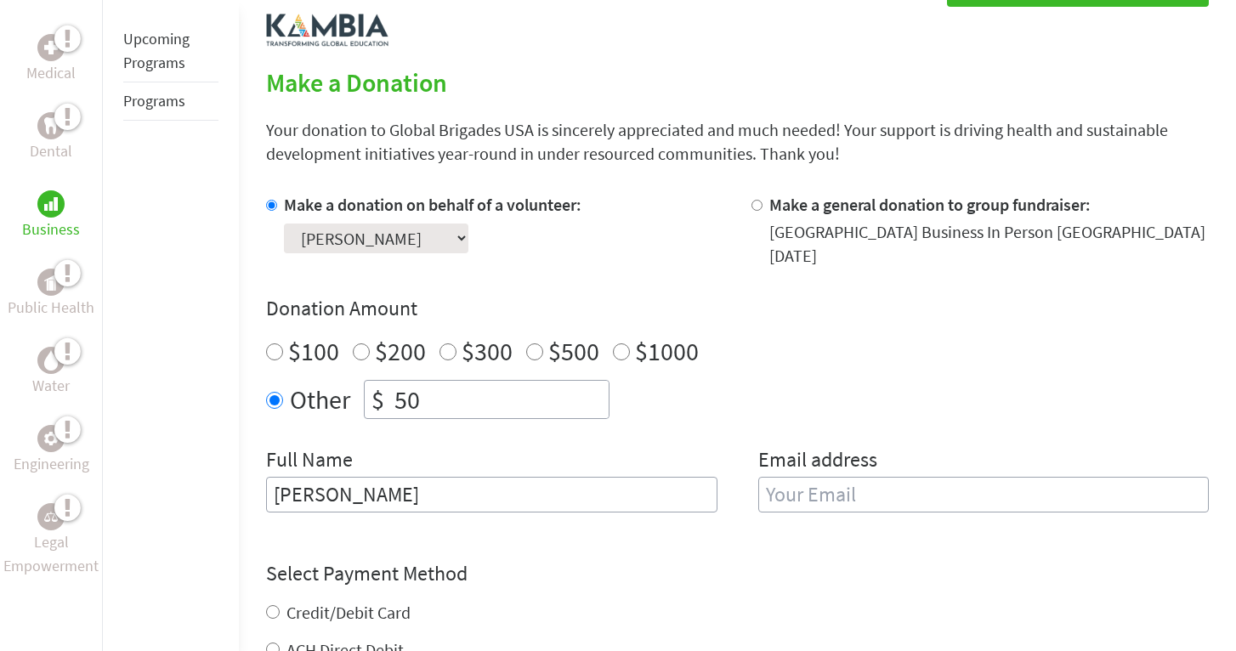
type input "[PERSON_NAME]"
type input "jpala"
type input "[EMAIL_ADDRESS][DOMAIN_NAME]"
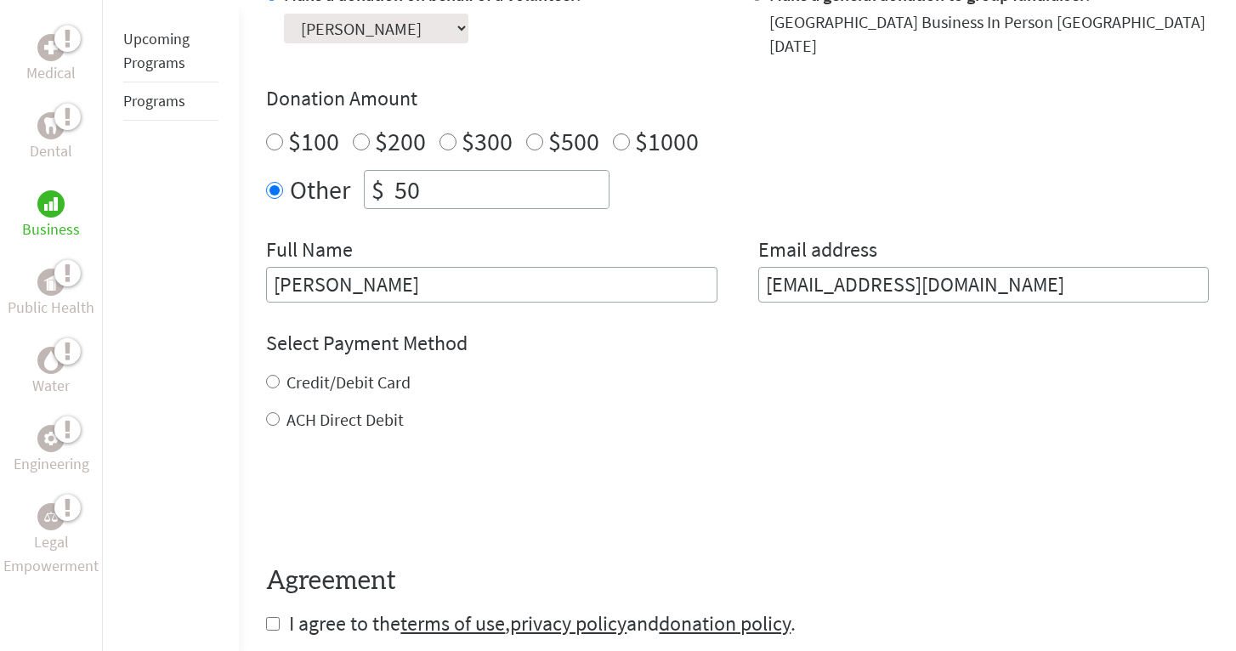
scroll to position [560, 0]
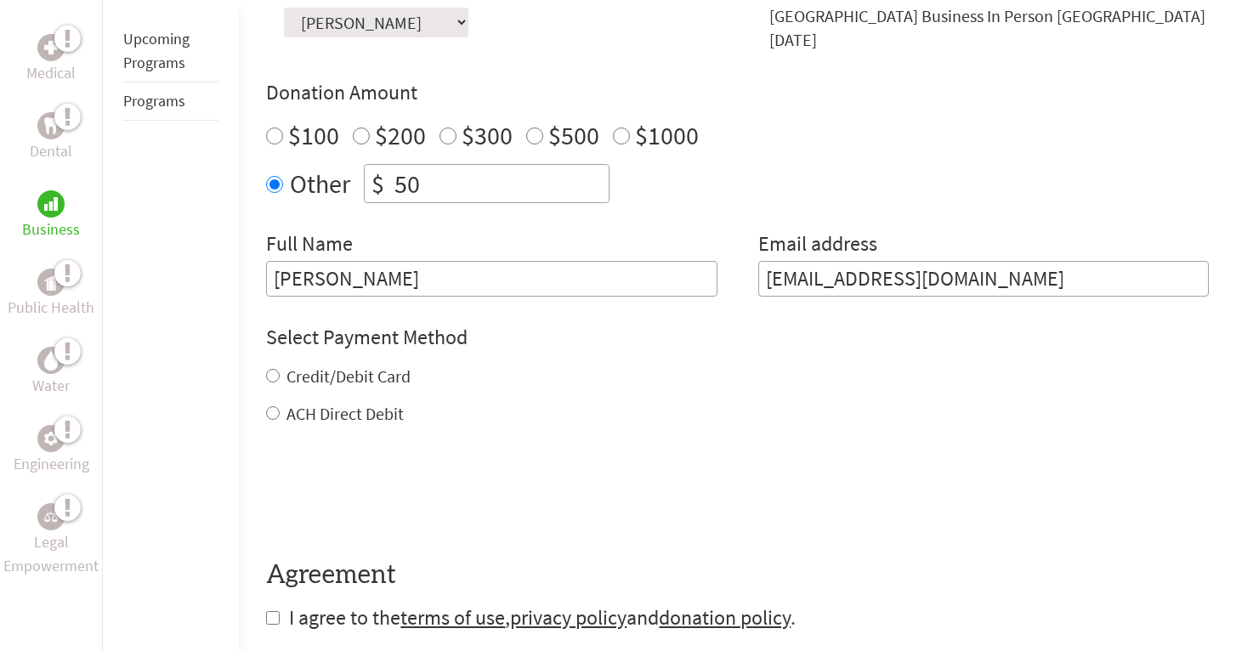
click at [272, 416] on input "ACH Direct Debit" at bounding box center [273, 413] width 14 height 14
radio input "true"
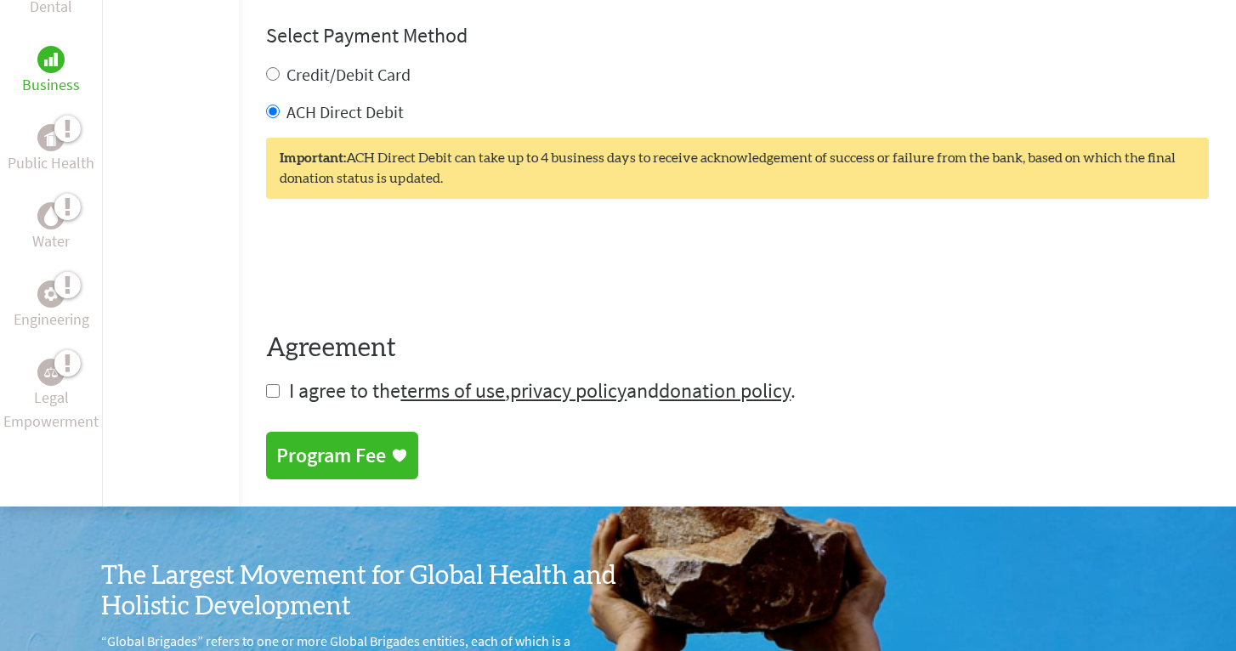
scroll to position [877, 0]
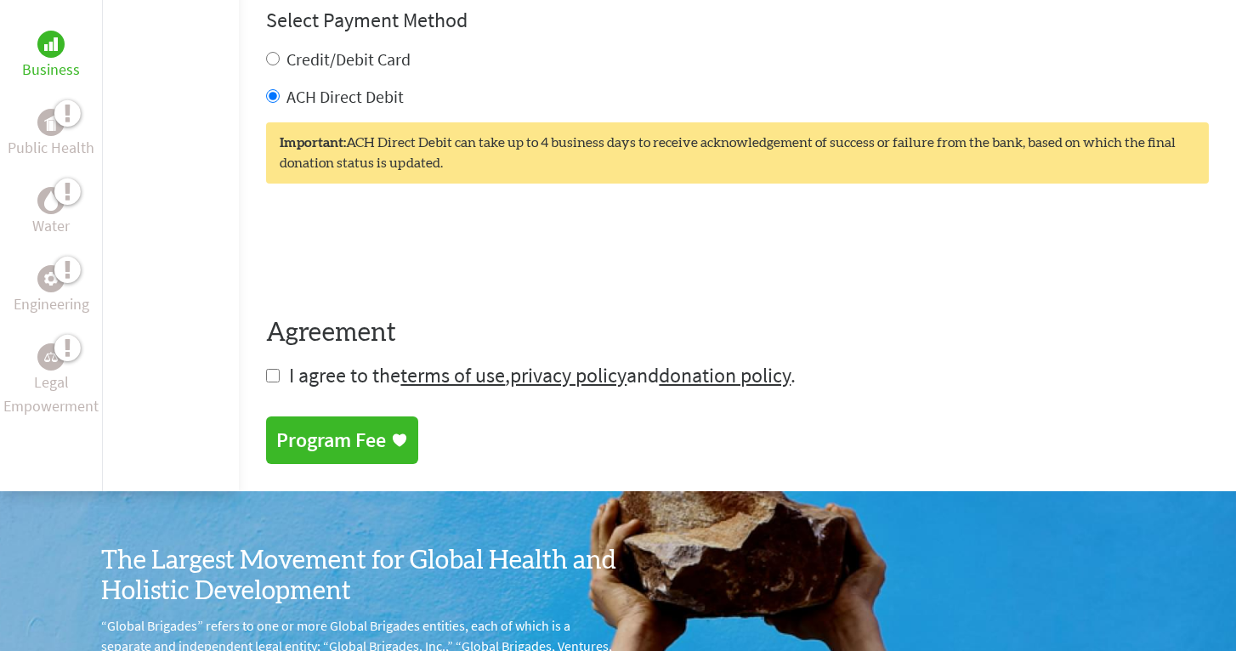
click at [275, 382] on input "checkbox" at bounding box center [273, 376] width 14 height 14
checkbox input "true"
click at [316, 448] on div "Program Fee" at bounding box center [331, 441] width 110 height 27
